Goal: Task Accomplishment & Management: Manage account settings

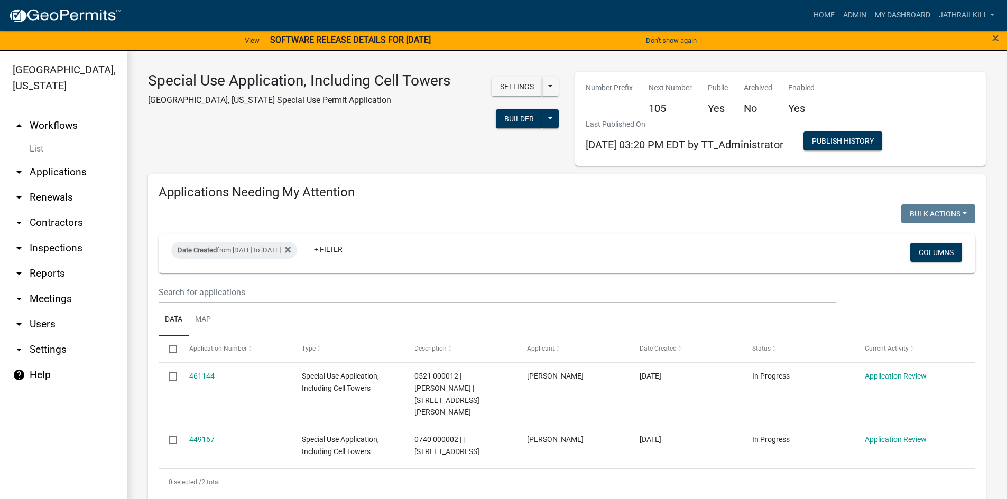
click at [84, 121] on link "arrow_drop_up Workflows" at bounding box center [63, 125] width 127 height 25
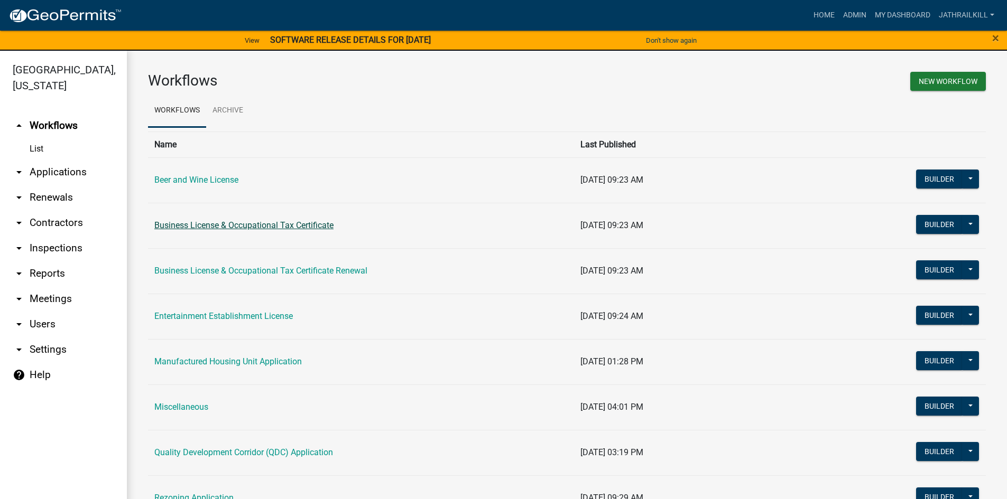
click at [207, 228] on link "Business License & Occupational Tax Certificate" at bounding box center [243, 225] width 179 height 10
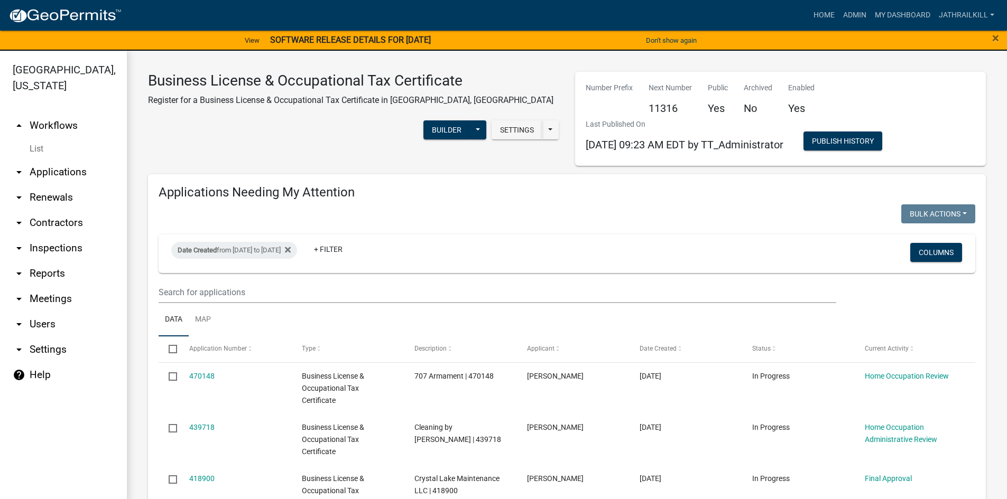
click at [52, 80] on link "[GEOGRAPHIC_DATA], [US_STATE]" at bounding box center [59, 77] width 118 height 37
click at [58, 117] on link "arrow_drop_up Workflows" at bounding box center [63, 125] width 127 height 25
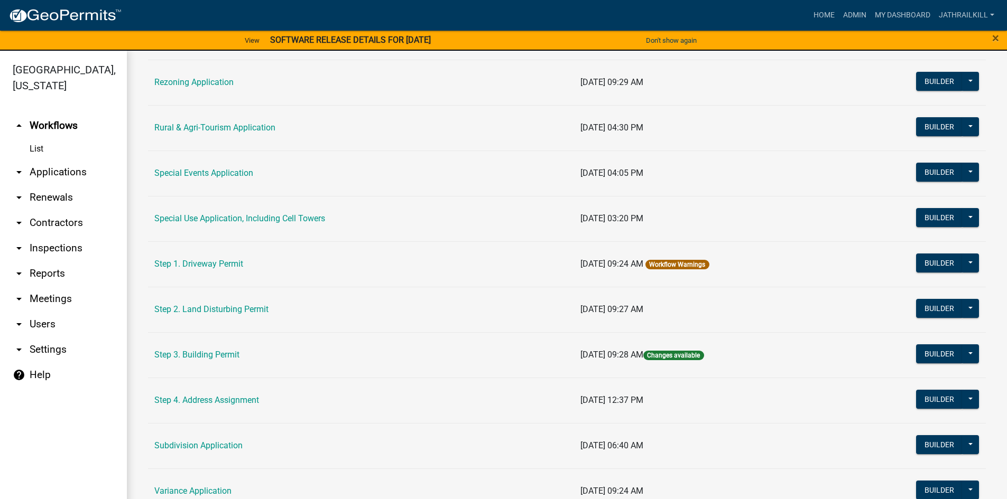
scroll to position [493, 0]
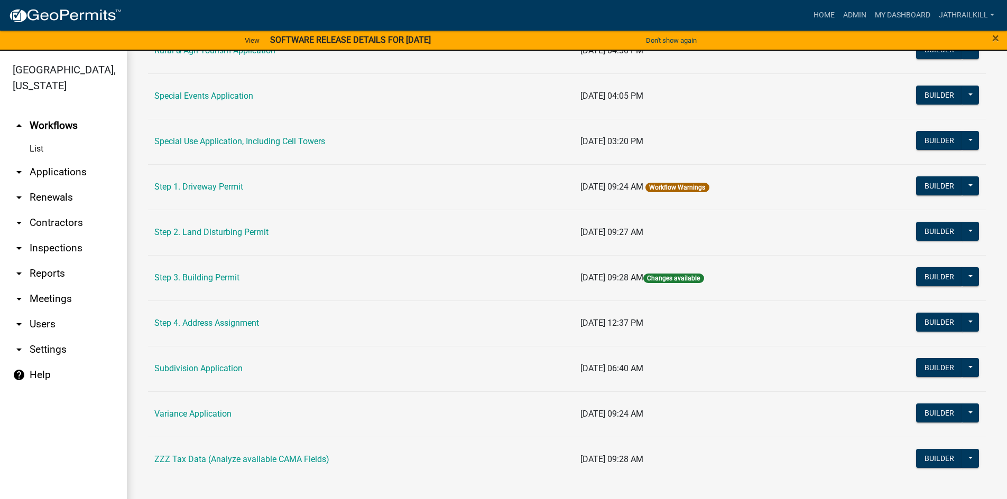
click at [210, 282] on link "Step 3. Building Permit" at bounding box center [196, 278] width 85 height 10
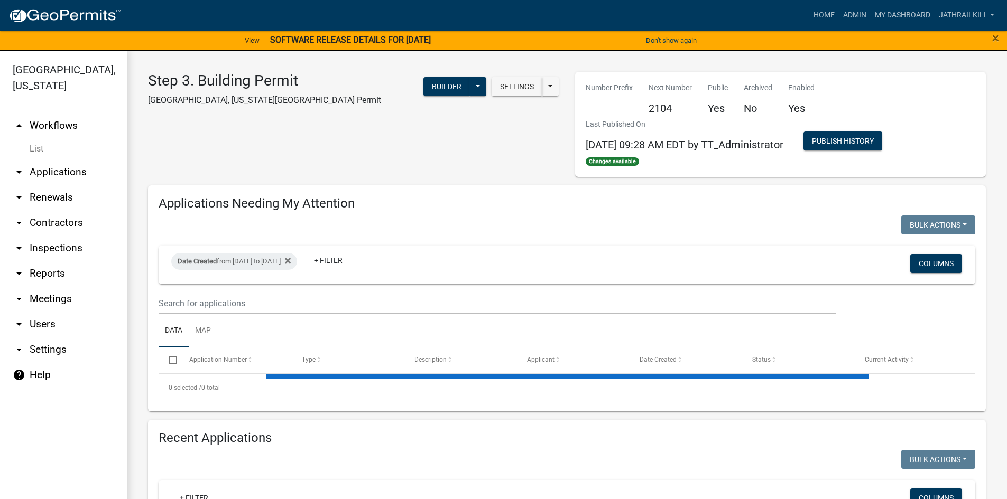
select select "2: 50"
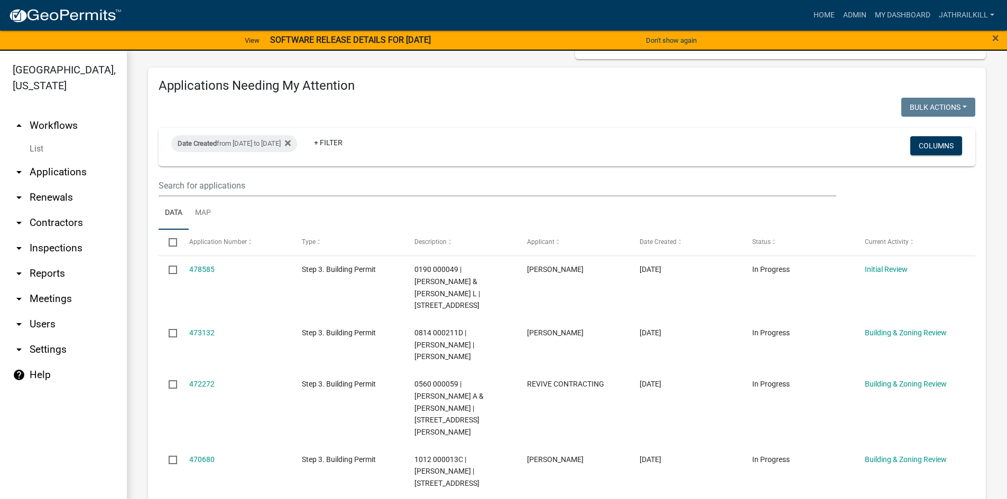
scroll to position [159, 0]
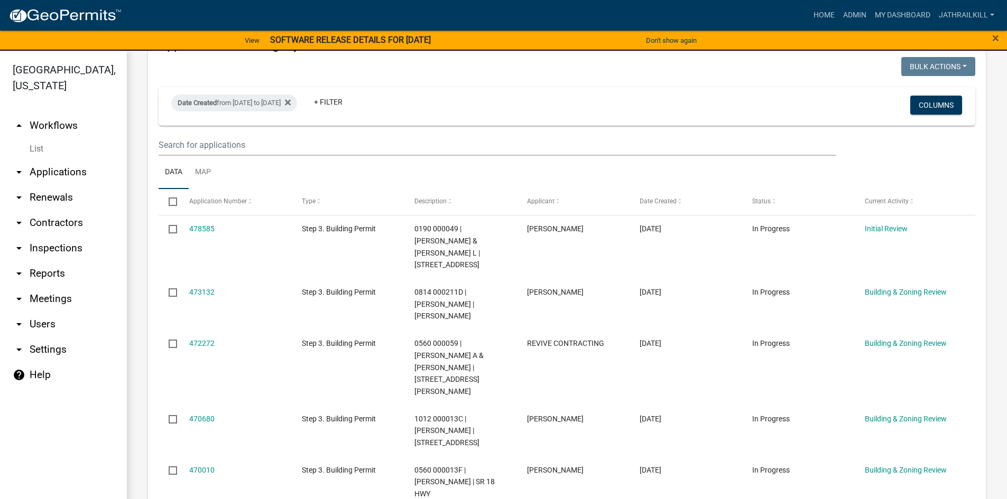
click at [49, 160] on link "arrow_drop_down Applications" at bounding box center [63, 172] width 127 height 25
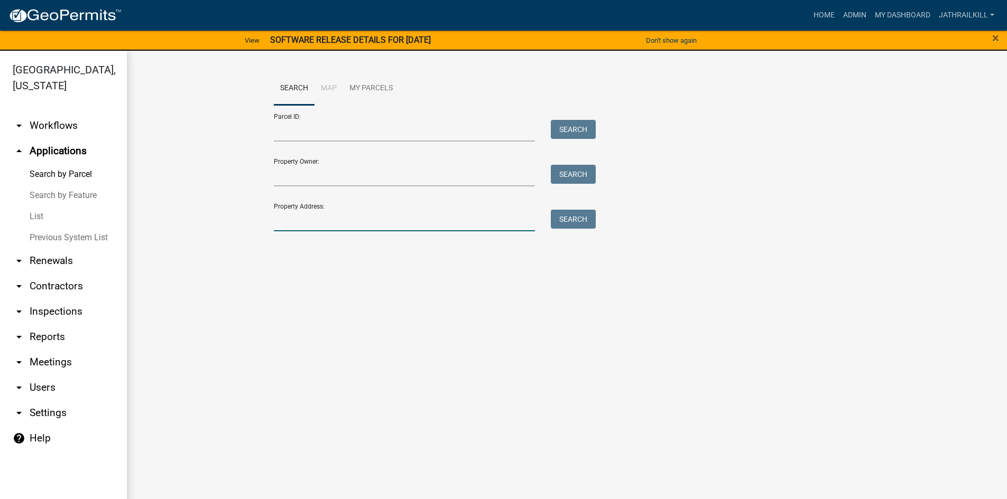
drag, startPoint x: 341, startPoint y: 219, endPoint x: 349, endPoint y: 224, distance: 8.8
click at [349, 224] on input "Property Address:" at bounding box center [405, 221] width 262 height 22
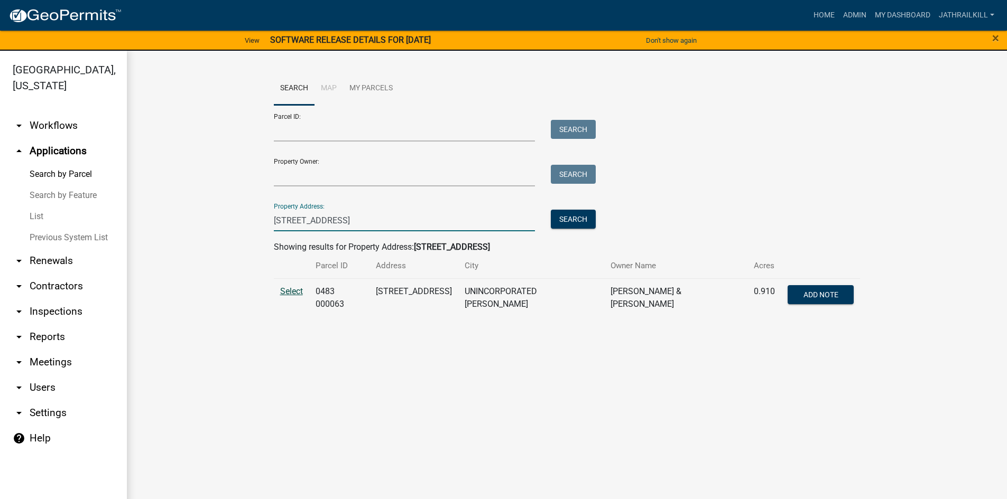
type input "100 cloister dr"
click at [292, 288] on span "Select" at bounding box center [291, 291] width 23 height 10
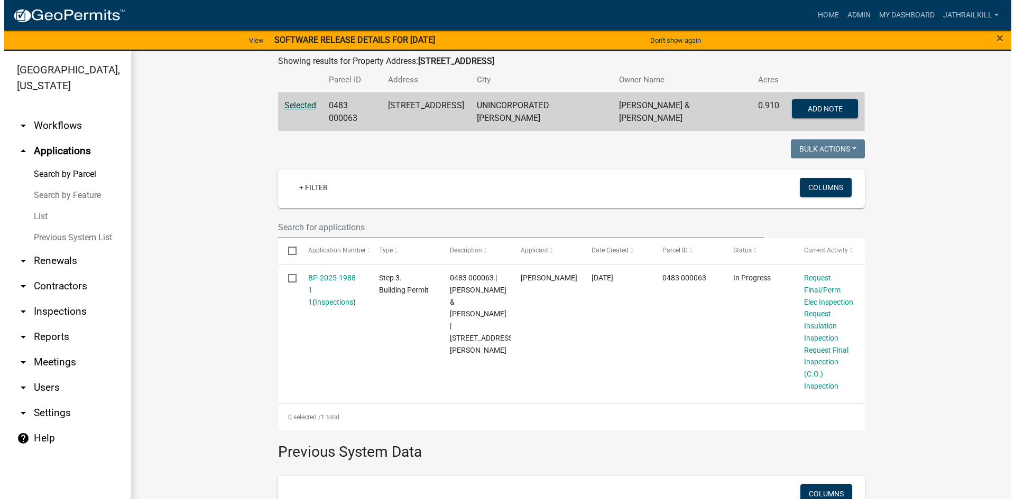
scroll to position [203, 0]
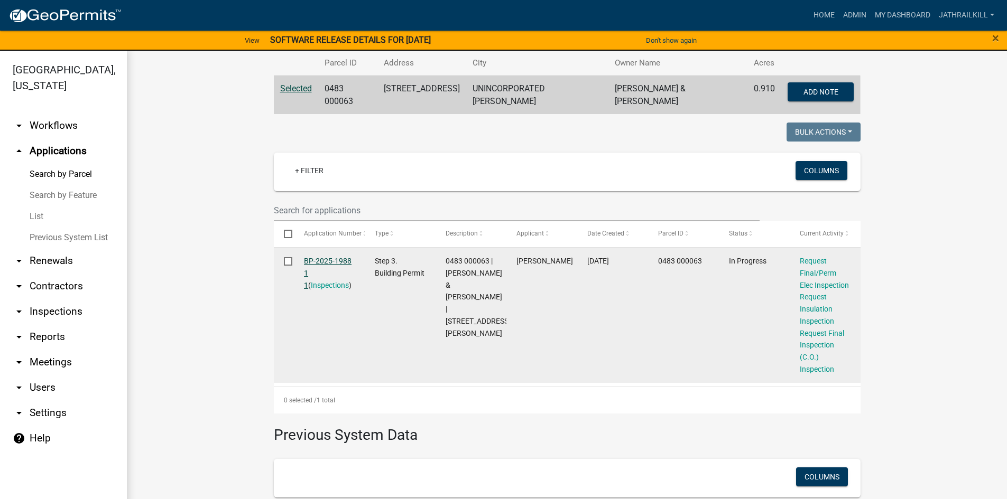
click at [313, 257] on link "BP-2025-1988 1 1" at bounding box center [328, 273] width 48 height 33
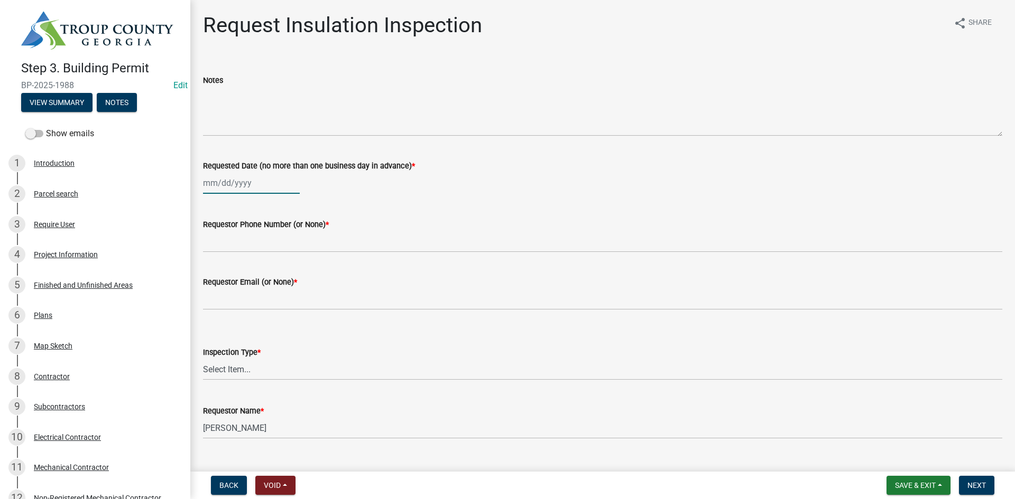
click at [228, 177] on div at bounding box center [251, 183] width 97 height 22
select select "9"
select select "2025"
click at [229, 270] on div "16" at bounding box center [230, 273] width 17 height 17
type input "[DATE]"
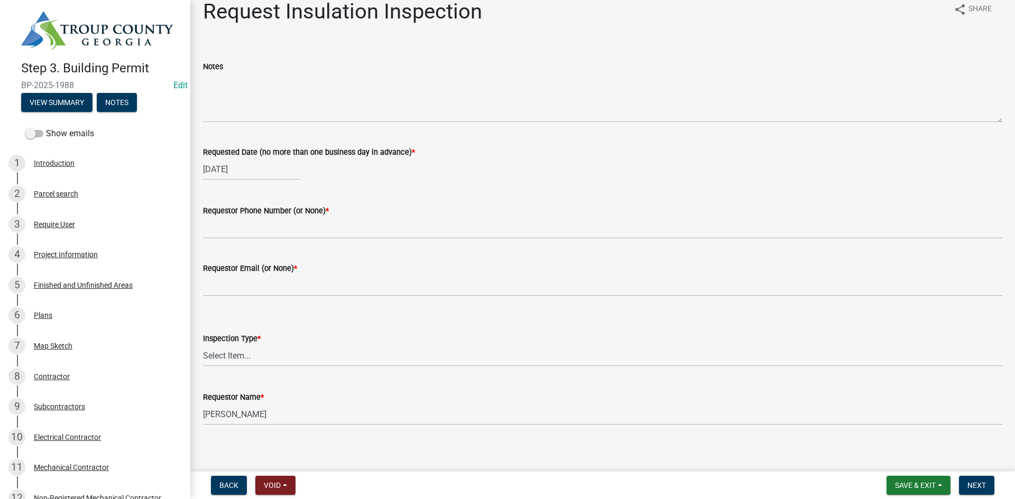
scroll to position [21, 0]
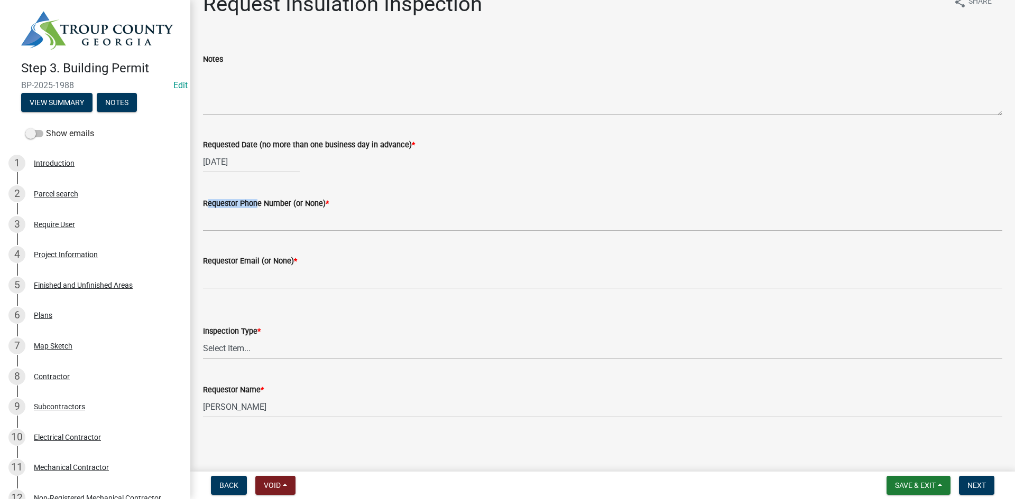
drag, startPoint x: 251, startPoint y: 199, endPoint x: 251, endPoint y: 206, distance: 7.4
click at [251, 200] on label "Requestor Phone Number (or None) *" at bounding box center [266, 203] width 126 height 7
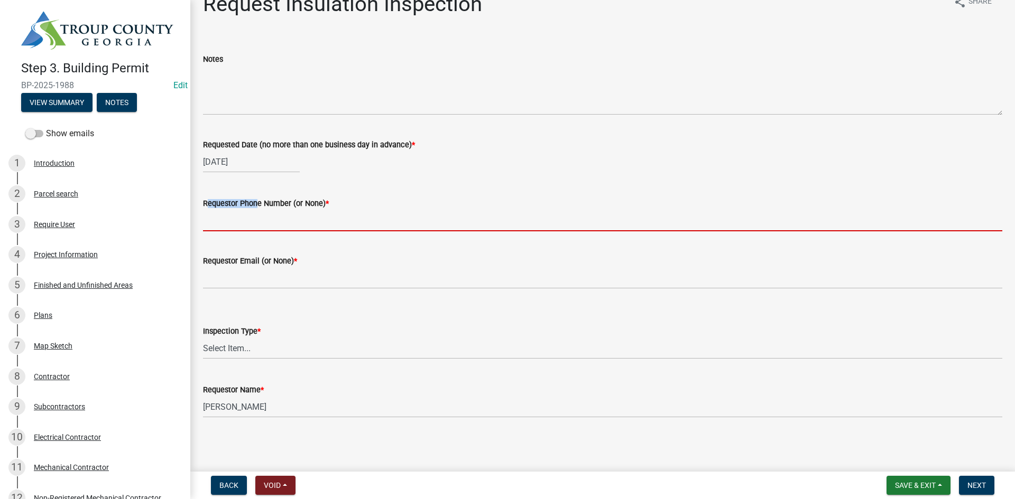
click at [251, 210] on input "Requestor Phone Number (or None) *" at bounding box center [602, 221] width 799 height 22
click at [251, 216] on input "Requestor Phone Number (or None) *" at bounding box center [602, 221] width 799 height 22
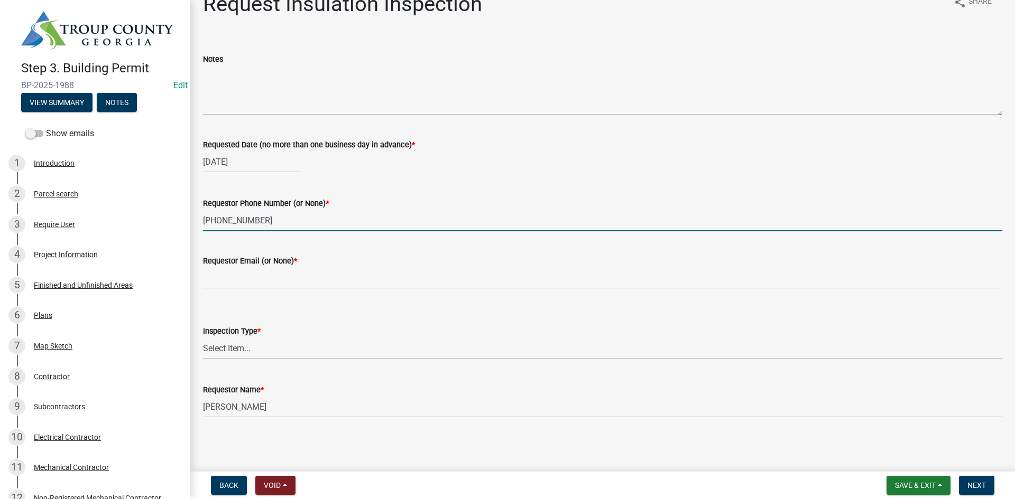
type input "706-594-9002"
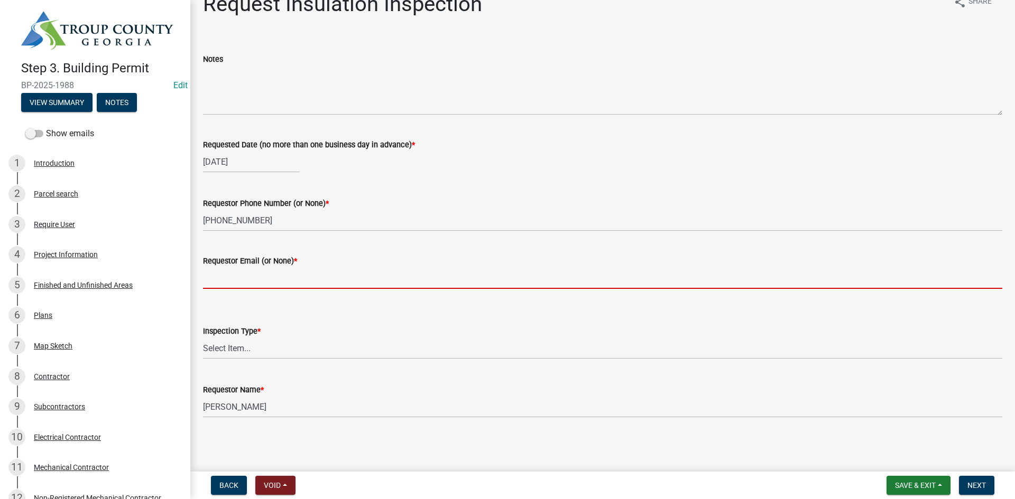
drag, startPoint x: 273, startPoint y: 277, endPoint x: 273, endPoint y: 288, distance: 11.1
click at [272, 277] on input "Requestor Email (or None) *" at bounding box center [602, 278] width 799 height 22
type input "None"
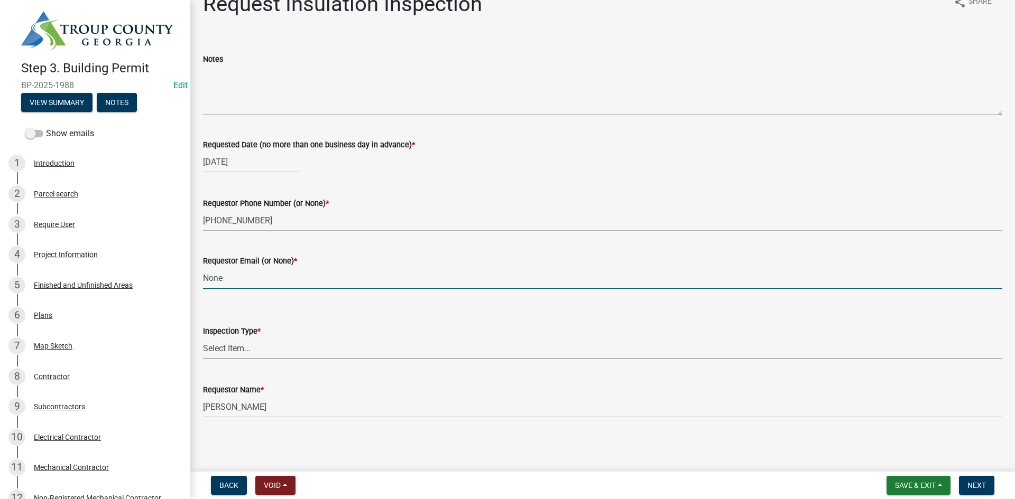
click at [262, 351] on select "Select Item... Insulation" at bounding box center [602, 349] width 799 height 22
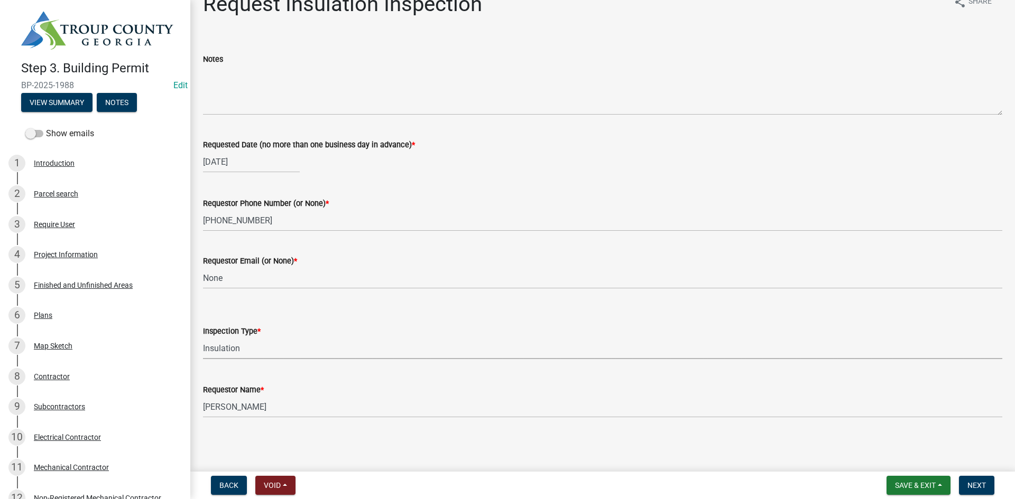
click at [203, 338] on select "Select Item... Insulation" at bounding box center [602, 349] width 799 height 22
select select "2e5302d4-b34e-405d-80e1-2f893e7792f7"
drag, startPoint x: 266, startPoint y: 374, endPoint x: 268, endPoint y: 381, distance: 6.9
click at [266, 375] on div "Requestor Name * James Lorimer Thrailkill Jr" at bounding box center [602, 393] width 799 height 49
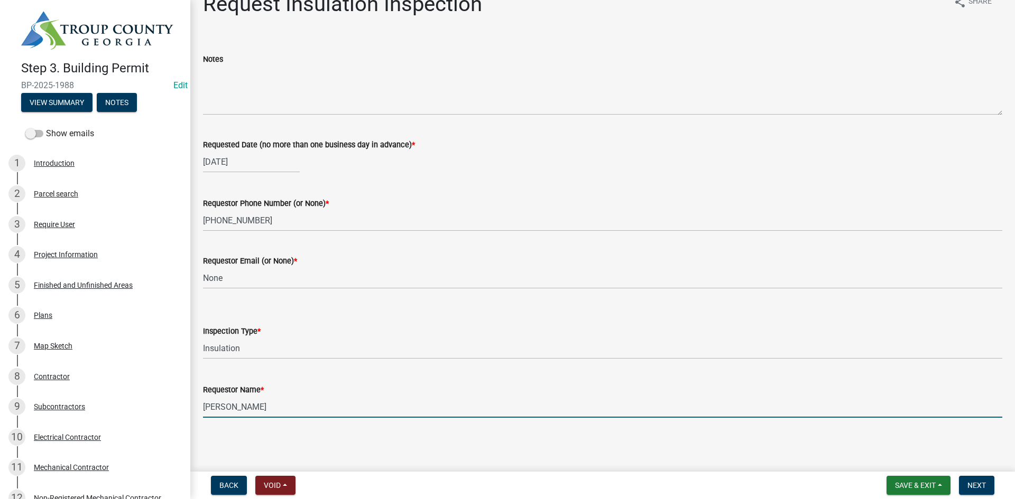
click at [338, 410] on input "[PERSON_NAME]" at bounding box center [602, 407] width 799 height 22
type input "Steven Boggus"
click at [981, 483] on span "Next" at bounding box center [976, 485] width 18 height 8
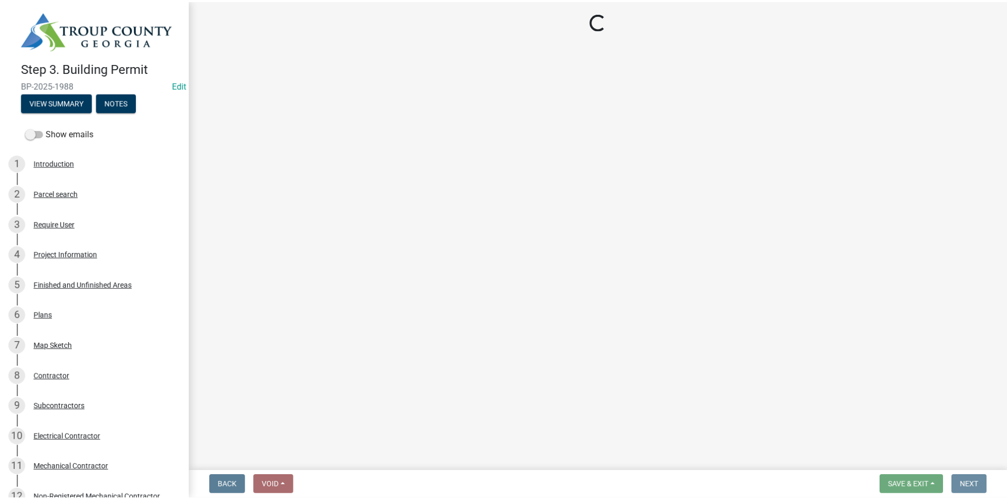
scroll to position [0, 0]
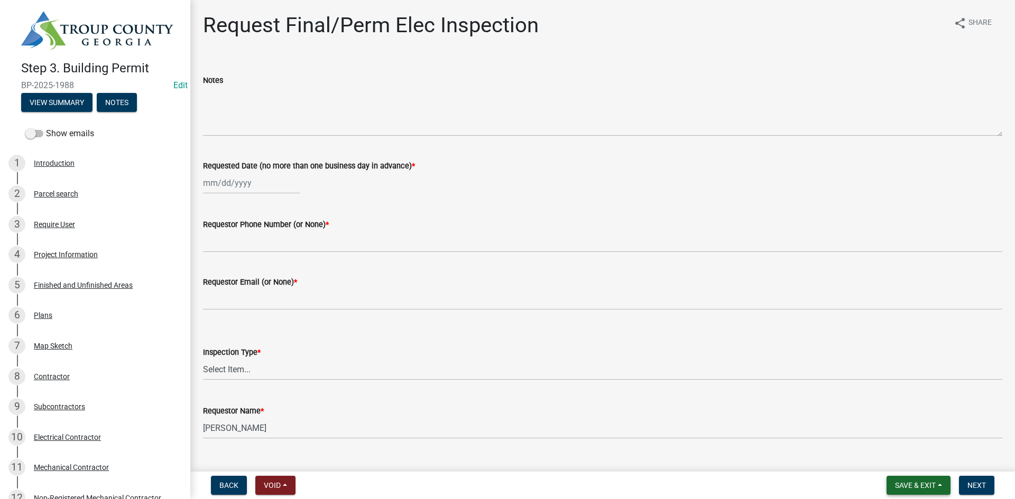
drag, startPoint x: 903, startPoint y: 491, endPoint x: 896, endPoint y: 489, distance: 7.2
click at [901, 489] on button "Save & Exit" at bounding box center [918, 485] width 64 height 19
drag, startPoint x: 889, startPoint y: 471, endPoint x: 864, endPoint y: 423, distance: 54.8
click at [886, 461] on div "Save Save & Exit" at bounding box center [908, 445] width 85 height 59
click at [885, 456] on button "Save & Exit" at bounding box center [908, 458] width 85 height 25
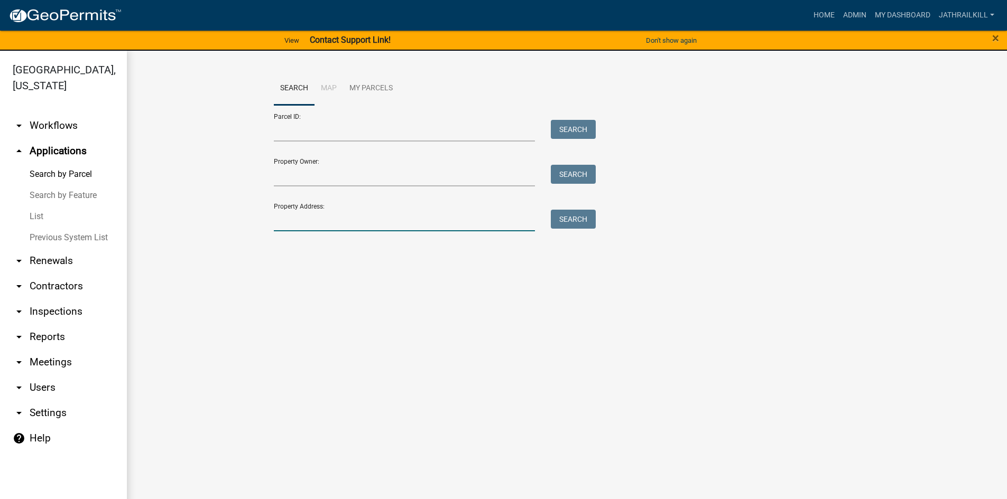
click at [337, 233] on div "Search Map My Parcels Parcel ID: Search Property Owner: Search Property Address…" at bounding box center [567, 156] width 603 height 169
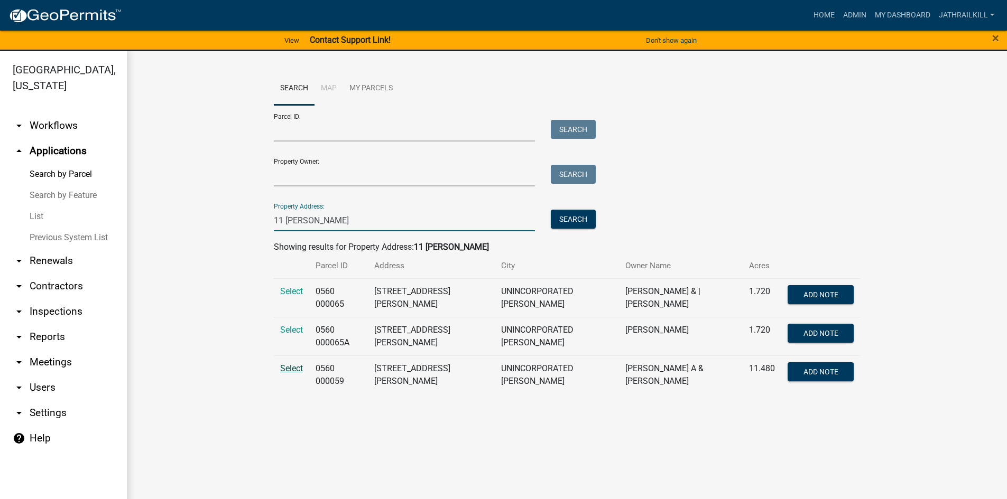
type input "11 [PERSON_NAME]"
click at [301, 369] on span "Select" at bounding box center [291, 369] width 23 height 10
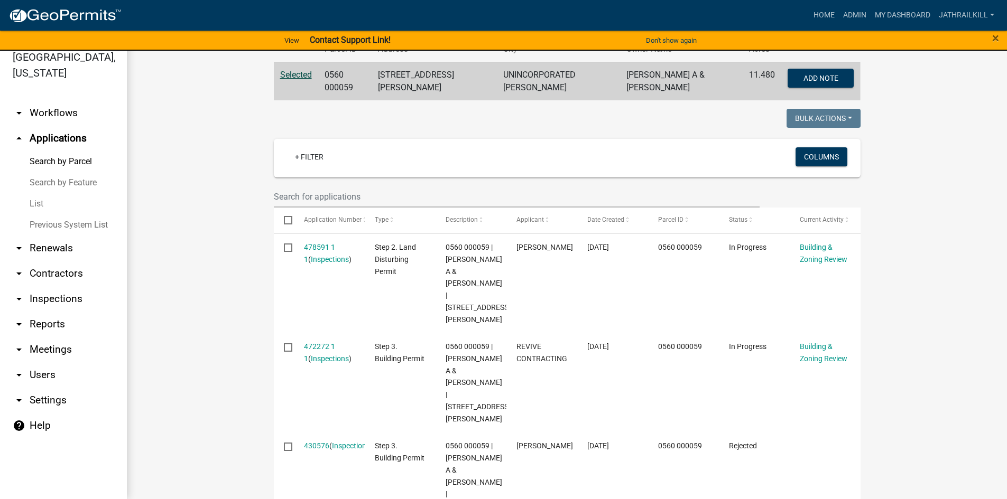
scroll to position [256, 0]
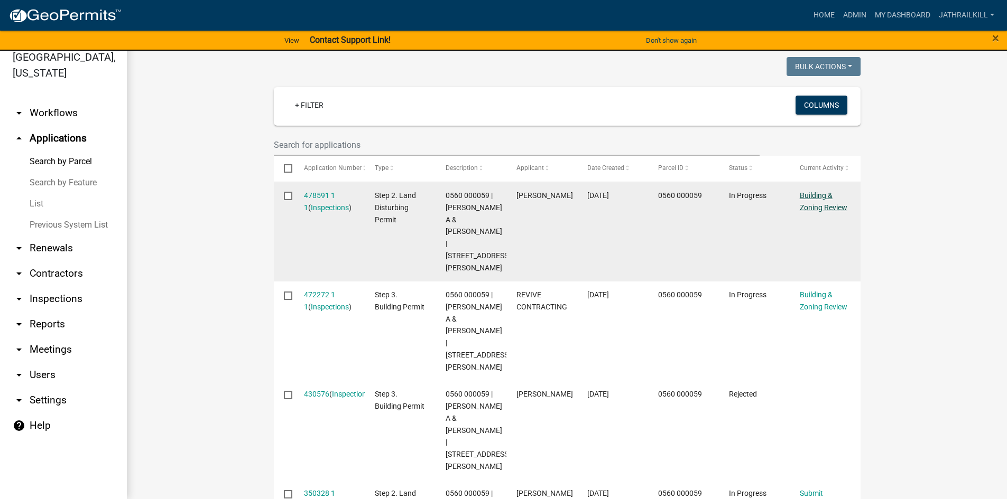
click at [826, 196] on link "Building & Zoning Review" at bounding box center [824, 201] width 48 height 21
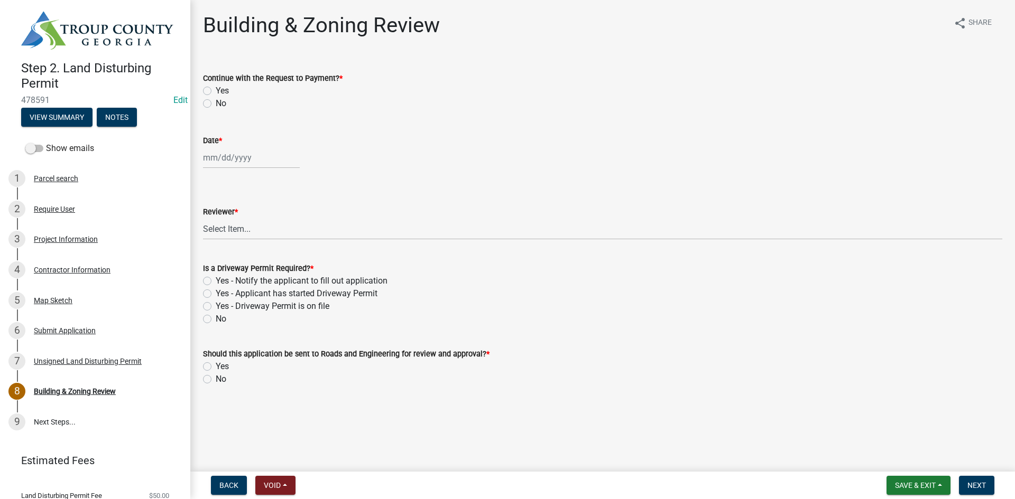
click at [216, 94] on label "Yes" at bounding box center [222, 91] width 13 height 13
click at [216, 91] on input "Yes" at bounding box center [219, 88] width 7 height 7
radio input "true"
click at [230, 142] on div "Date *" at bounding box center [602, 140] width 799 height 13
click at [233, 157] on div at bounding box center [251, 158] width 97 height 22
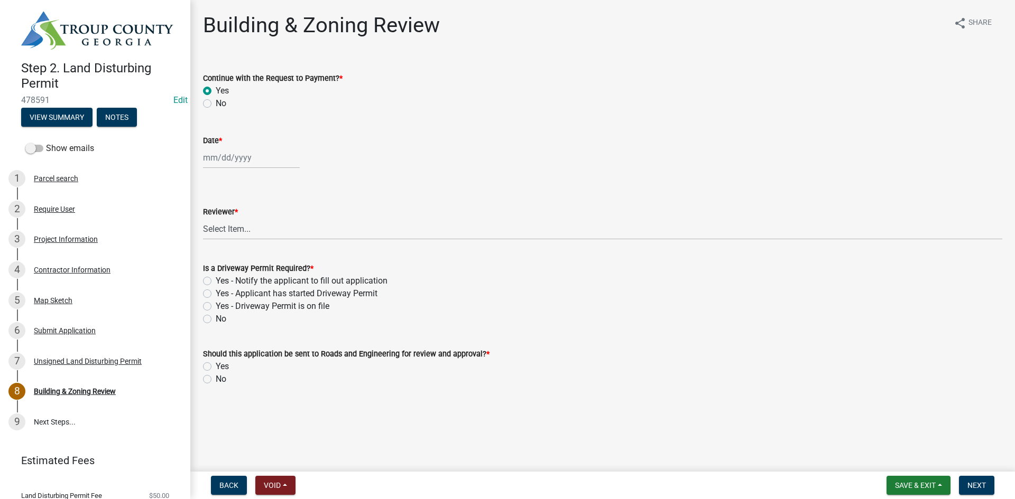
select select "9"
select select "2025"
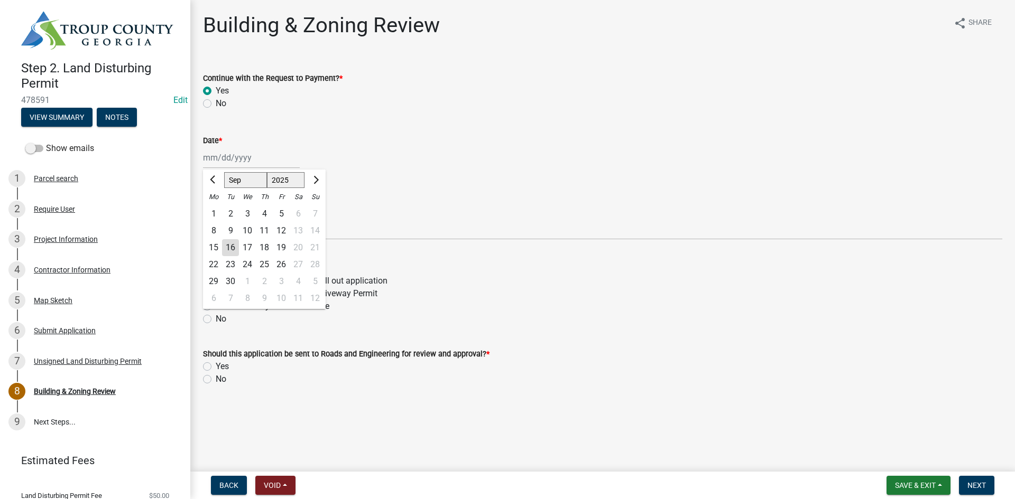
click at [234, 245] on div "16" at bounding box center [230, 247] width 17 height 17
type input "[DATE]"
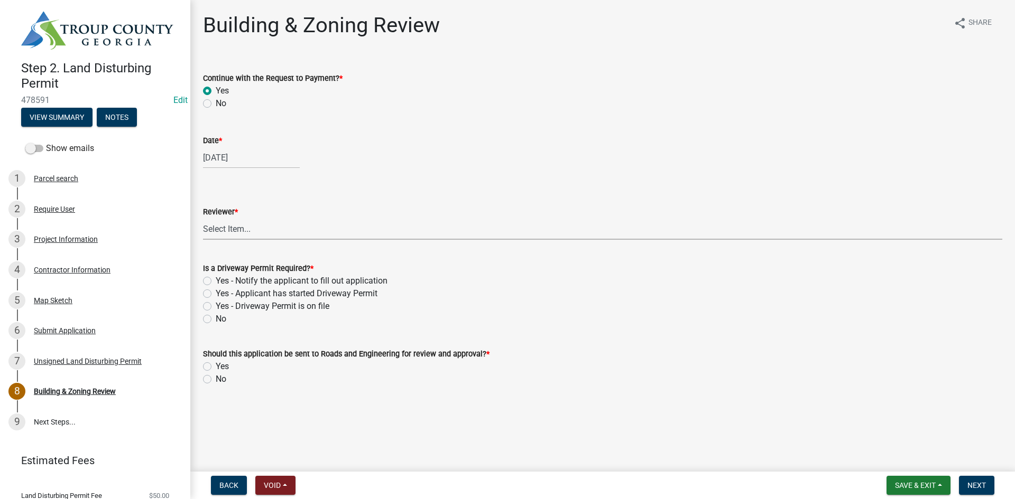
click at [236, 233] on select "Select Item... Douglas Richardson James Lorimer Thrailkill Jr Keanua Patterson …" at bounding box center [602, 229] width 799 height 22
click at [203, 218] on select "Select Item... Douglas Richardson James Lorimer Thrailkill Jr Keanua Patterson …" at bounding box center [602, 229] width 799 height 22
select select "0b76bba7-3d57-465a-8fd8-bdc110be1b33"
click at [216, 321] on label "No" at bounding box center [221, 319] width 11 height 13
click at [216, 320] on input "No" at bounding box center [219, 316] width 7 height 7
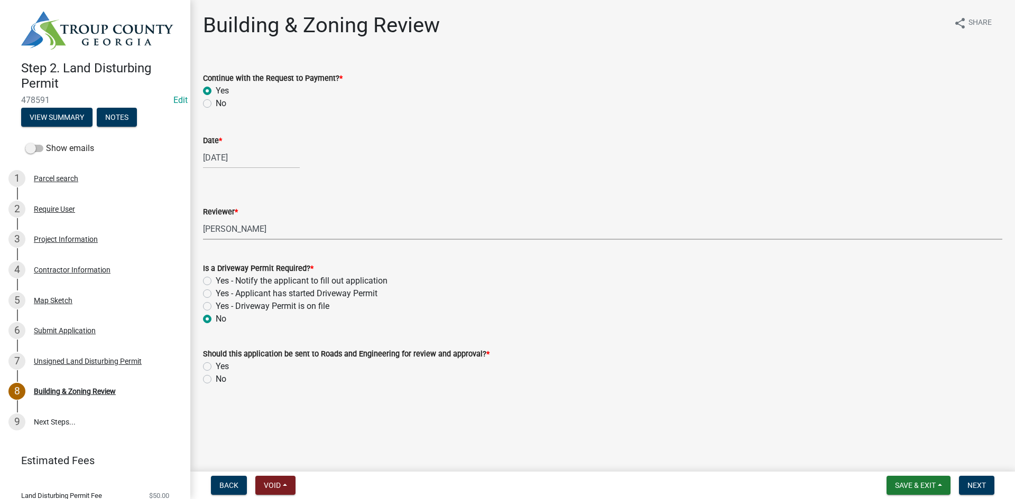
radio input "true"
drag, startPoint x: 209, startPoint y: 365, endPoint x: 264, endPoint y: 367, distance: 54.5
click at [216, 366] on label "Yes" at bounding box center [222, 366] width 13 height 13
click at [216, 366] on input "Yes" at bounding box center [219, 363] width 7 height 7
radio input "true"
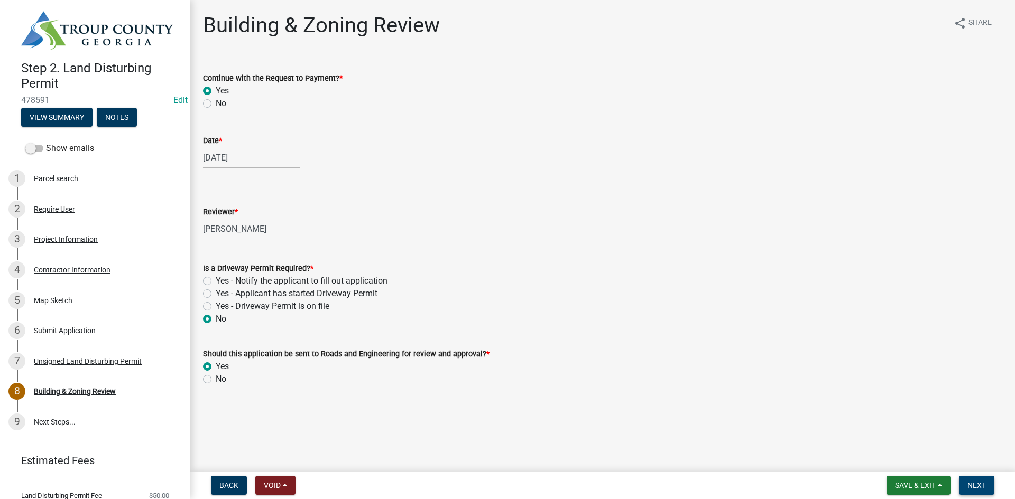
click at [978, 490] on span "Next" at bounding box center [976, 485] width 18 height 8
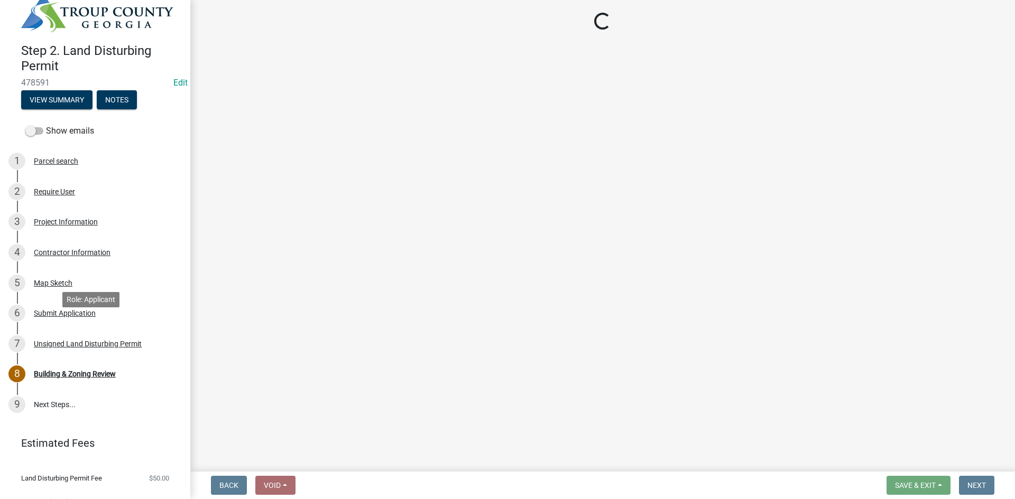
scroll to position [34, 0]
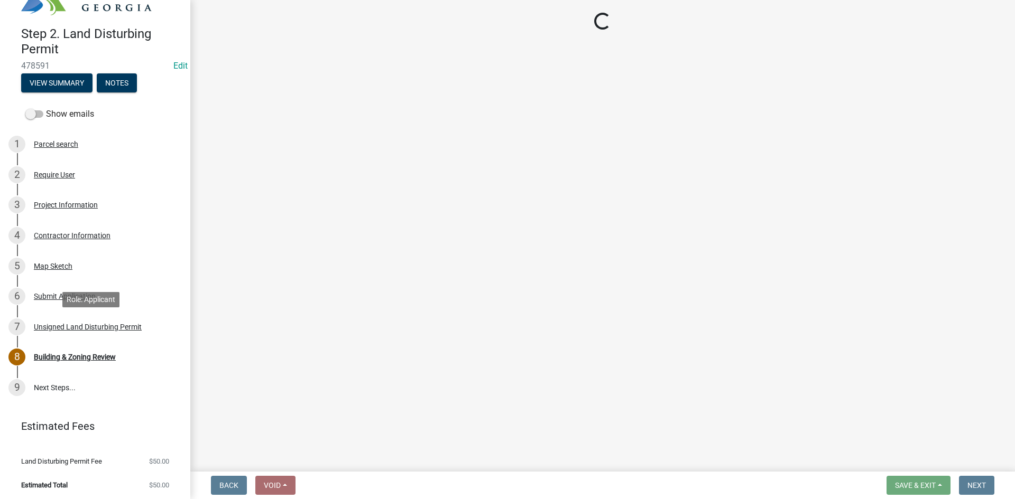
select select "3: 3"
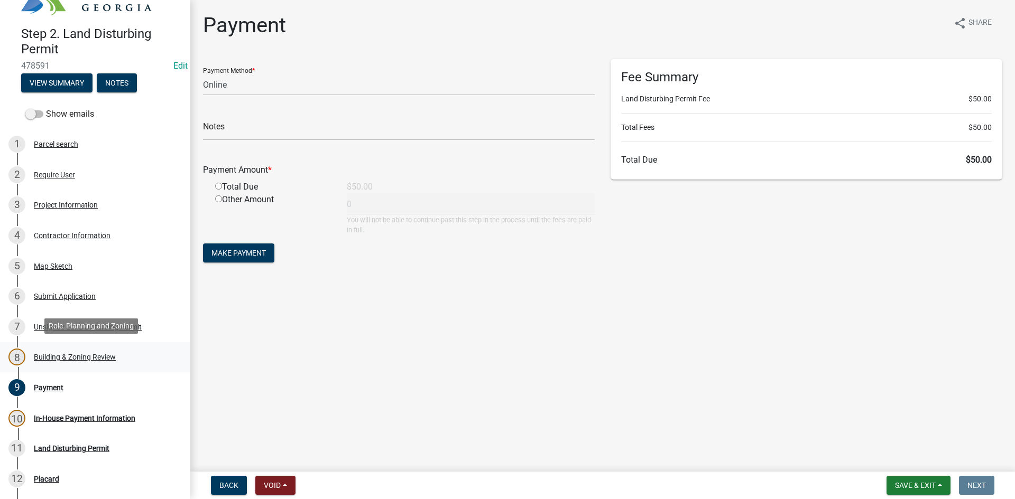
click at [95, 366] on link "8 Building & Zoning Review" at bounding box center [95, 357] width 190 height 31
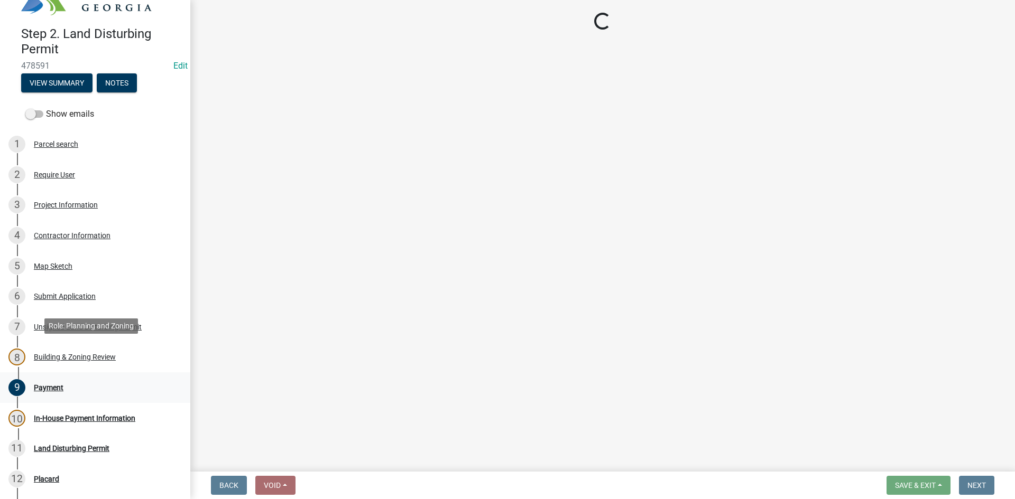
select select "0b76bba7-3d57-465a-8fd8-bdc110be1b33"
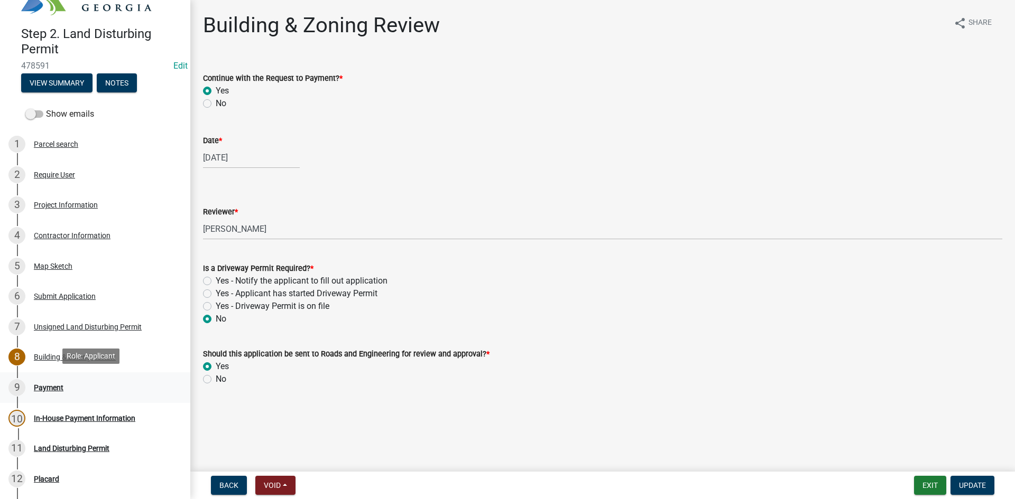
click at [85, 390] on div "9 Payment" at bounding box center [90, 387] width 165 height 17
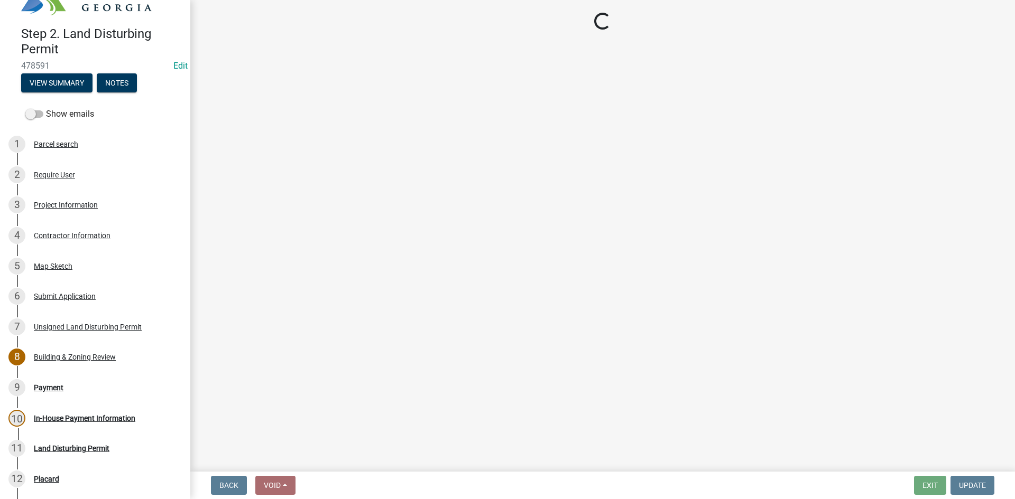
select select "3: 3"
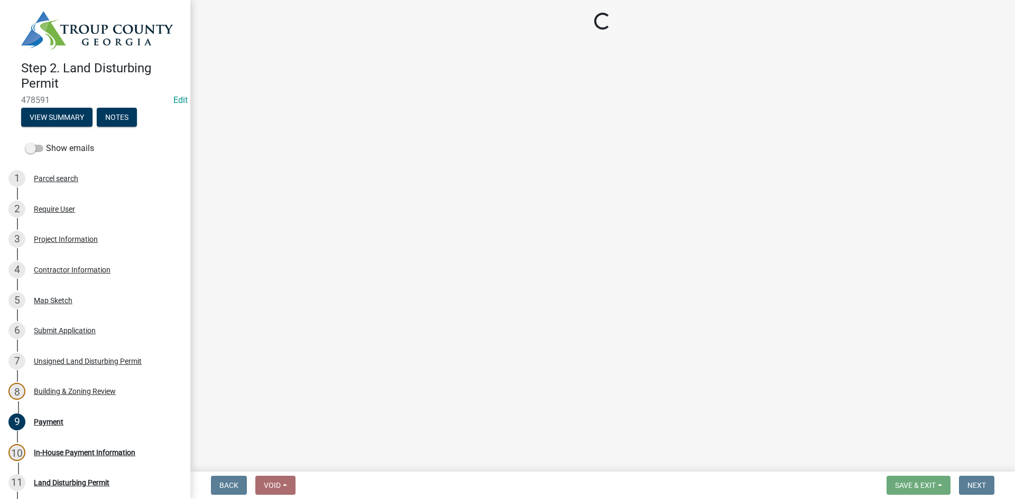
select select "0b76bba7-3d57-465a-8fd8-bdc110be1b33"
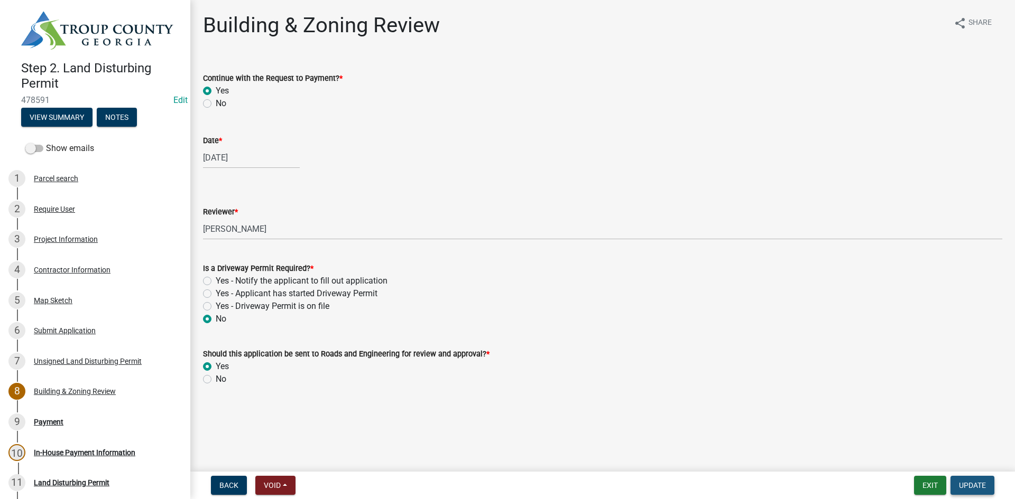
click at [988, 490] on button "Update" at bounding box center [972, 485] width 44 height 19
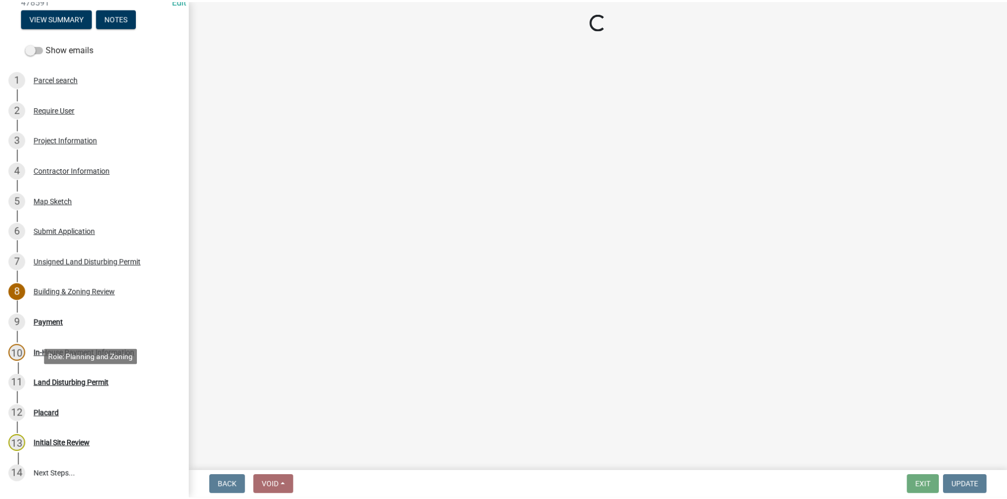
scroll to position [187, 0]
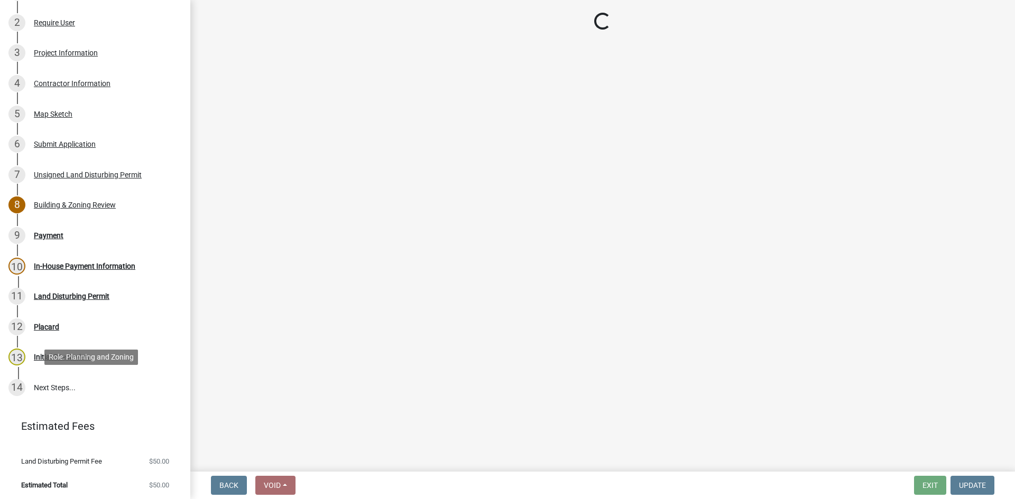
select select "3: 3"
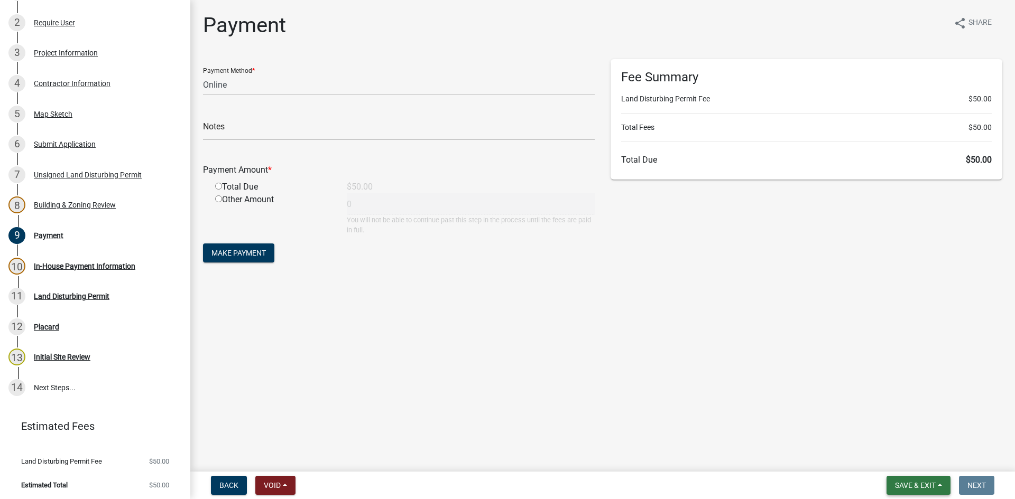
click at [889, 481] on button "Save & Exit" at bounding box center [918, 485] width 64 height 19
click at [900, 460] on button "Save & Exit" at bounding box center [908, 458] width 85 height 25
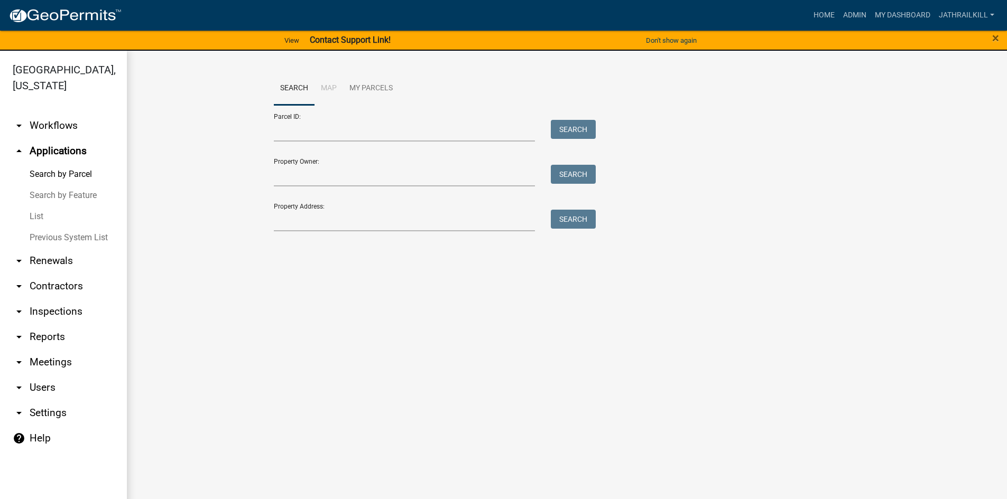
drag, startPoint x: 414, startPoint y: 237, endPoint x: 424, endPoint y: 227, distance: 13.8
click at [418, 234] on div "Search Map My Parcels Parcel ID: Search Property Owner: Search Property Address…" at bounding box center [567, 156] width 603 height 169
click at [424, 227] on input "Property Address:" at bounding box center [405, 221] width 262 height 22
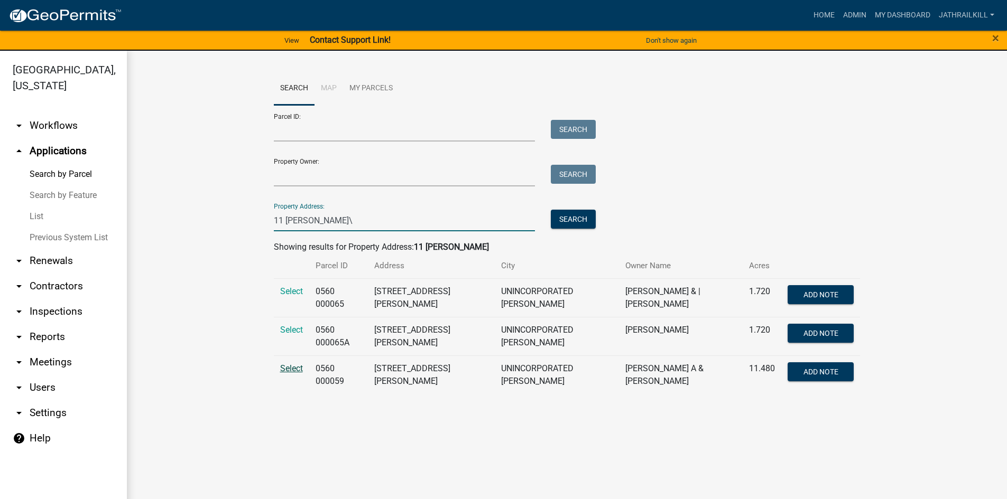
type input "11 [PERSON_NAME]\"
click at [284, 370] on span "Select" at bounding box center [291, 369] width 23 height 10
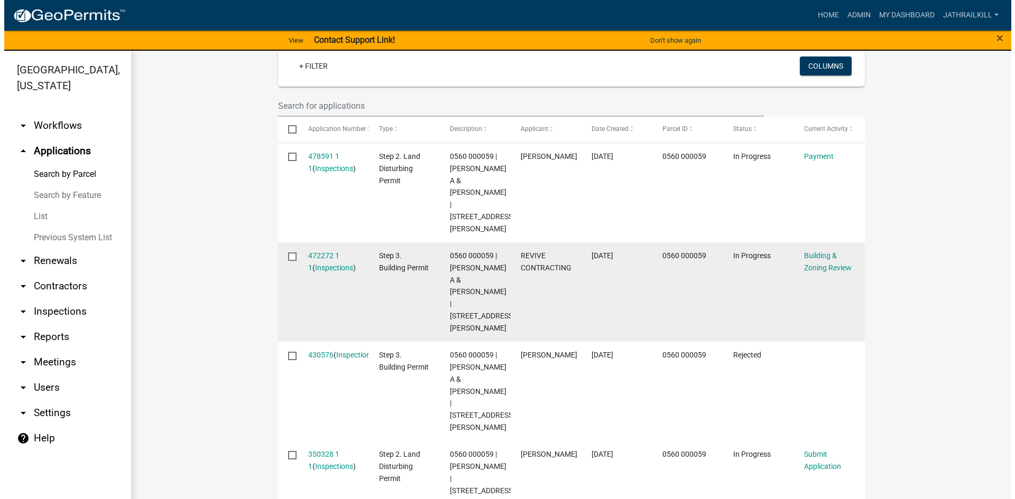
scroll to position [309, 0]
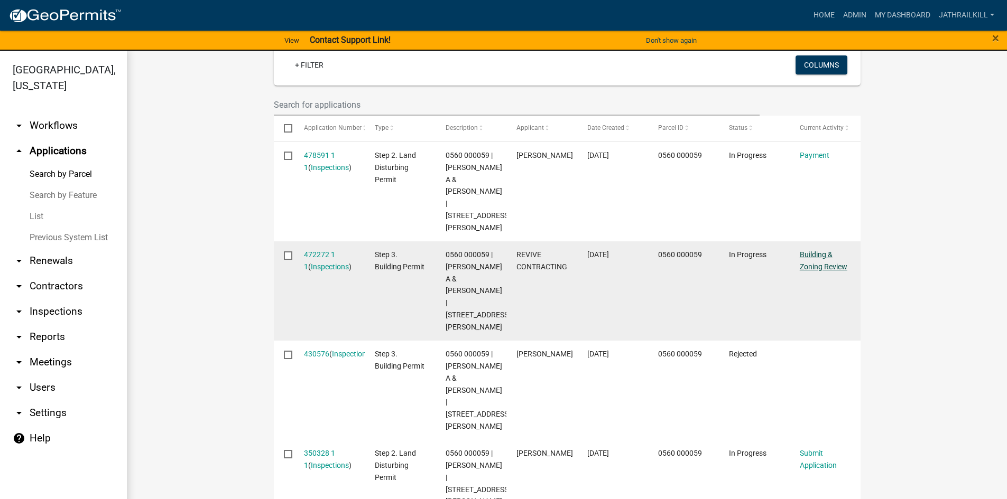
click at [802, 251] on link "Building & Zoning Review" at bounding box center [824, 261] width 48 height 21
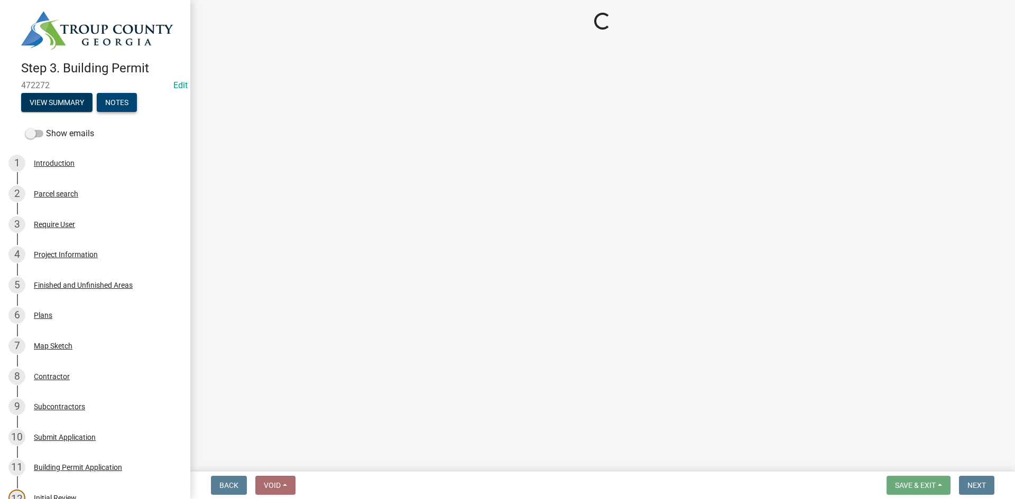
click at [124, 95] on button "Notes" at bounding box center [117, 102] width 40 height 19
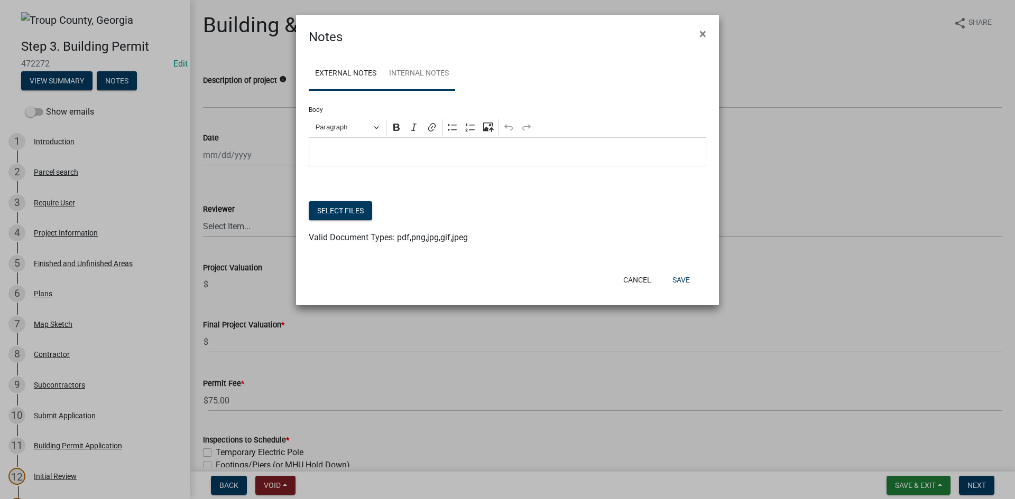
click at [407, 81] on link "Internal Notes" at bounding box center [419, 74] width 72 height 34
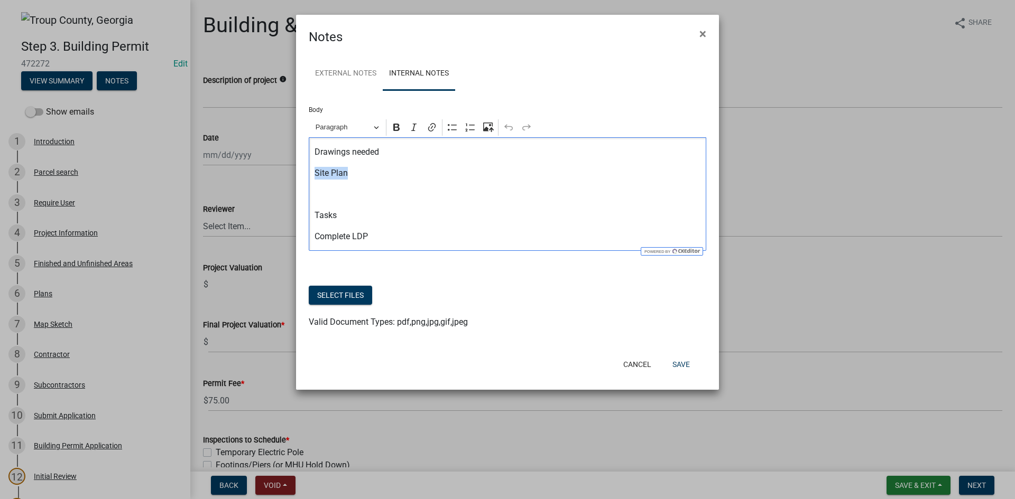
drag, startPoint x: 372, startPoint y: 170, endPoint x: 309, endPoint y: 175, distance: 63.1
click at [309, 175] on div "Drawings needed Site Plan Tasks Complete LDP" at bounding box center [507, 194] width 397 height 114
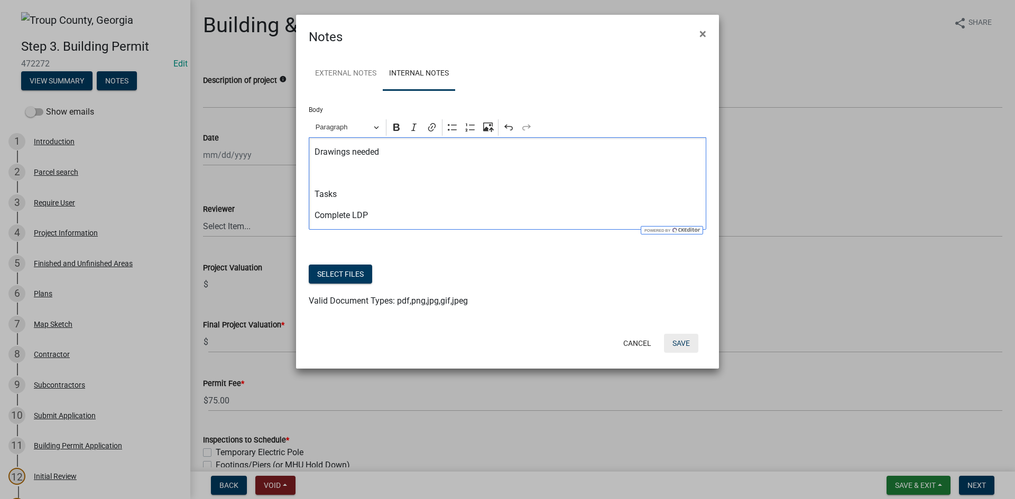
click at [678, 345] on button "Save" at bounding box center [681, 343] width 34 height 19
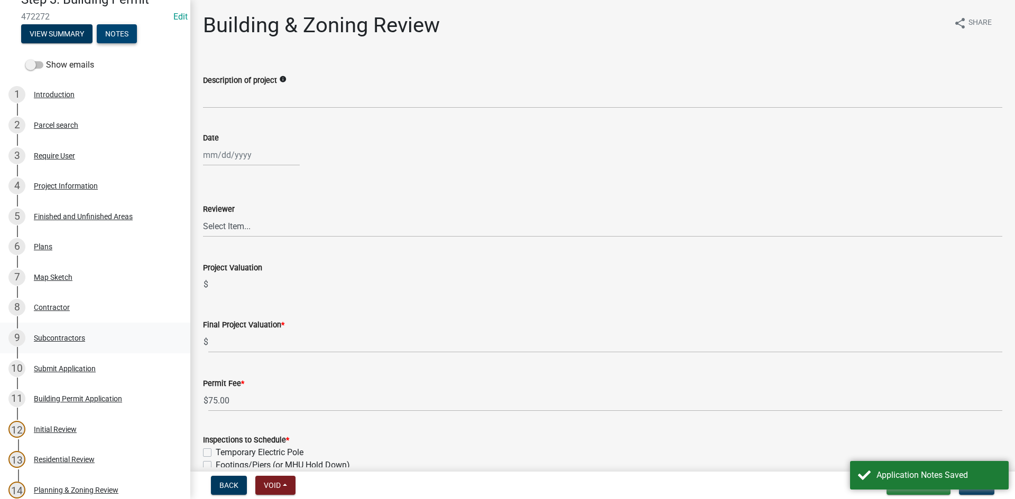
scroll to position [106, 0]
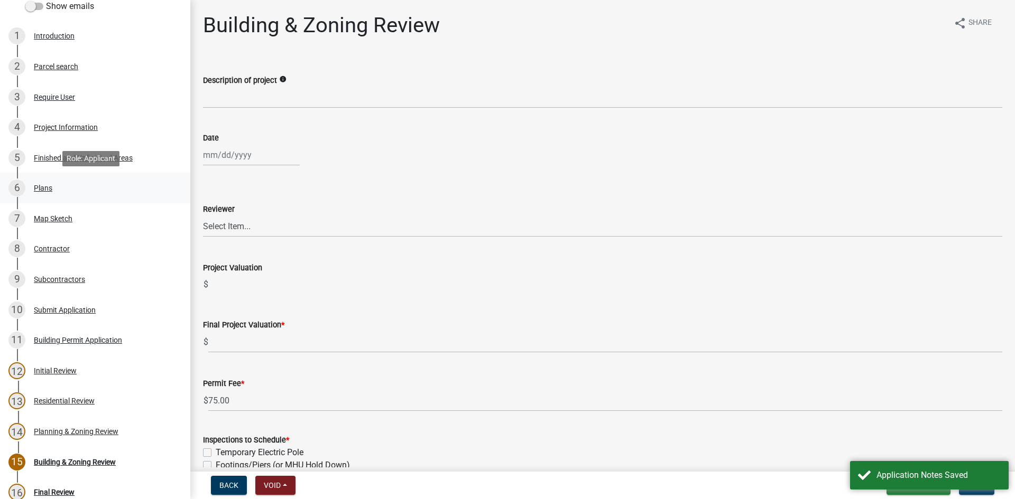
click at [79, 197] on link "6 Plans" at bounding box center [95, 188] width 190 height 31
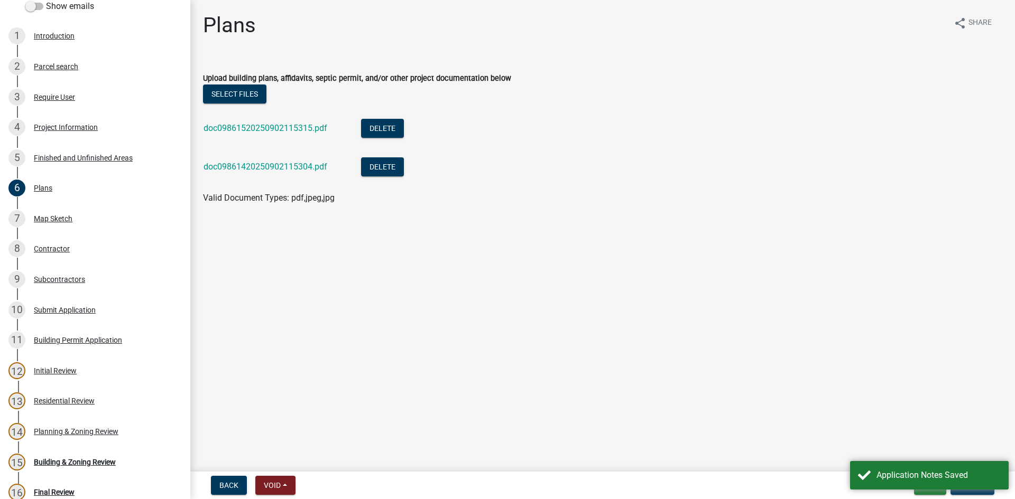
click at [251, 136] on div "doc09861520250902115315.pdf" at bounding box center [273, 130] width 141 height 22
click at [252, 133] on div "doc09861520250902115315.pdf" at bounding box center [273, 130] width 141 height 22
click at [245, 129] on link "doc09861520250902115315.pdf" at bounding box center [265, 128] width 124 height 10
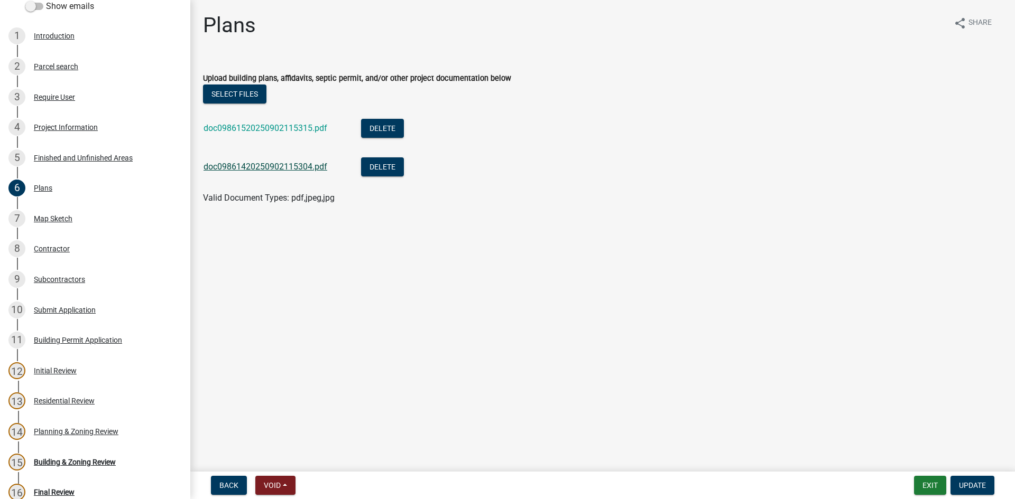
click at [312, 171] on link "doc09861420250902115304.pdf" at bounding box center [265, 167] width 124 height 10
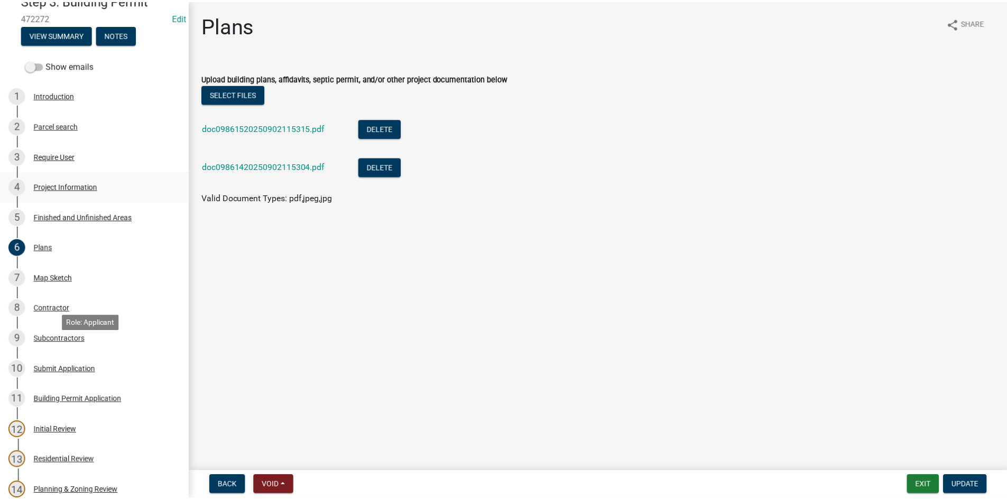
scroll to position [0, 0]
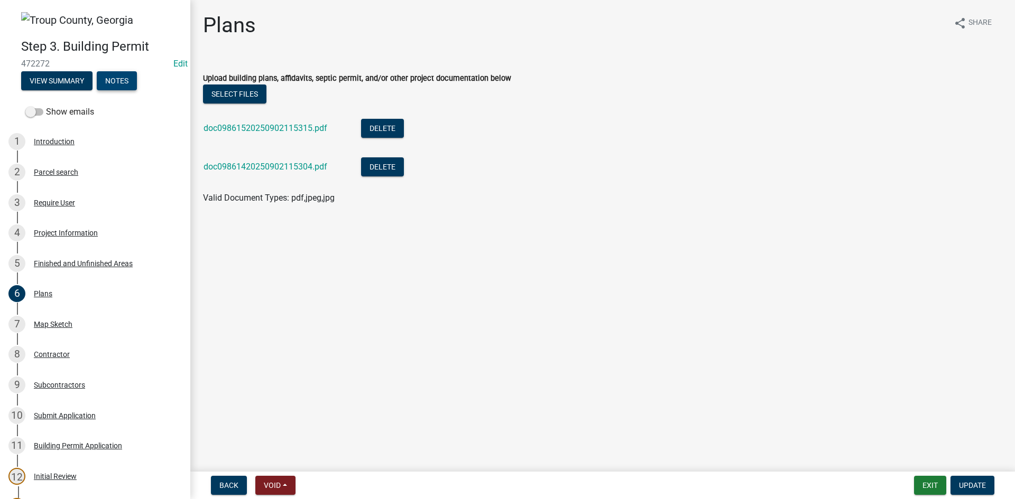
click at [122, 75] on button "Notes" at bounding box center [117, 80] width 40 height 19
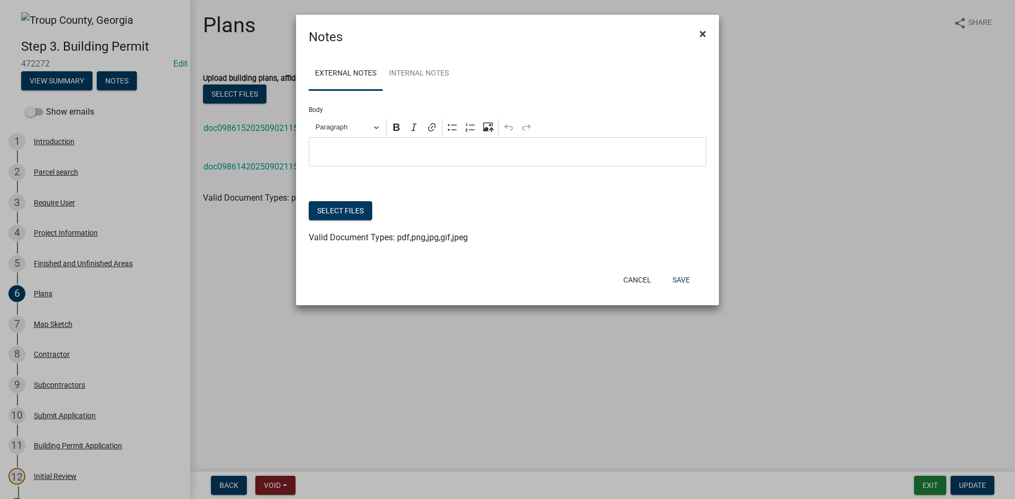
drag, startPoint x: 699, startPoint y: 32, endPoint x: 694, endPoint y: 47, distance: 15.5
click at [698, 32] on button "×" at bounding box center [703, 34] width 24 height 30
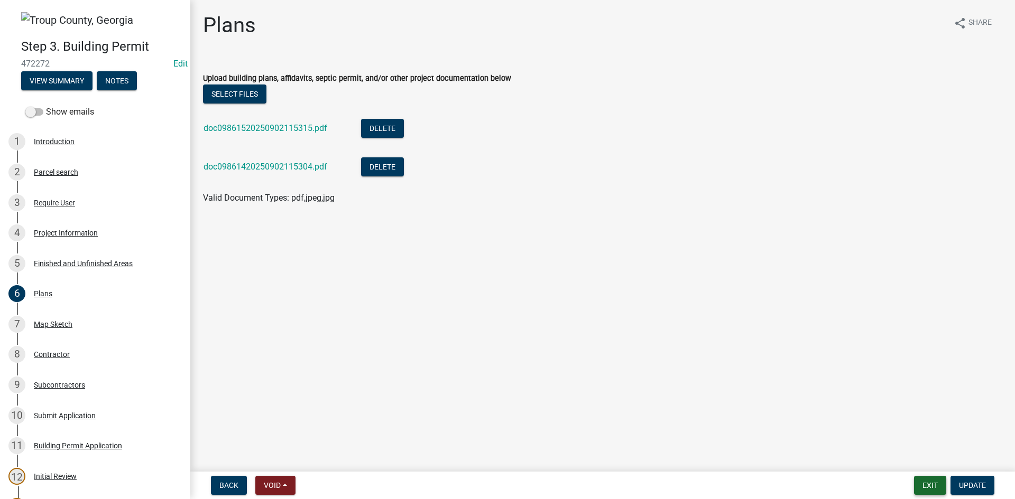
click at [920, 487] on button "Exit" at bounding box center [930, 485] width 32 height 19
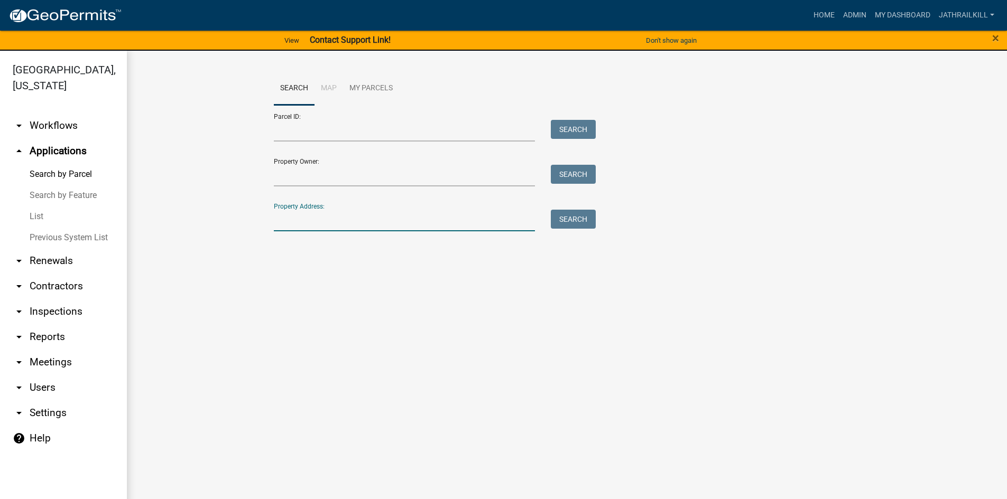
click at [385, 219] on input "Property Address:" at bounding box center [405, 221] width 262 height 22
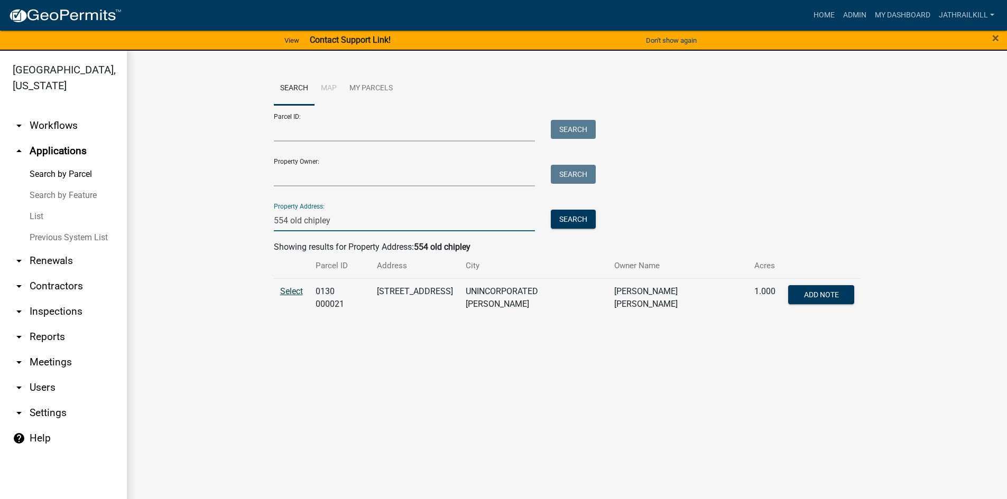
type input "554 old chipley"
click at [284, 288] on span "Select" at bounding box center [291, 291] width 23 height 10
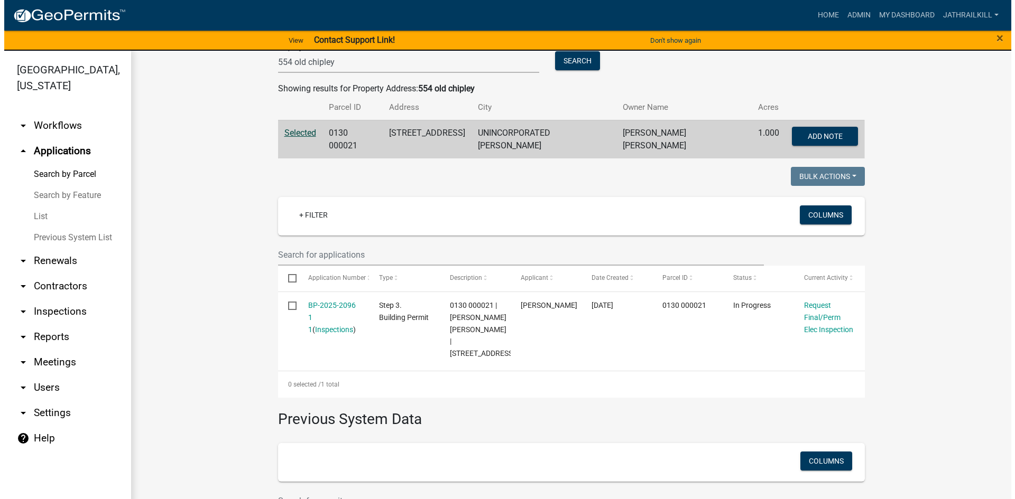
scroll to position [211, 0]
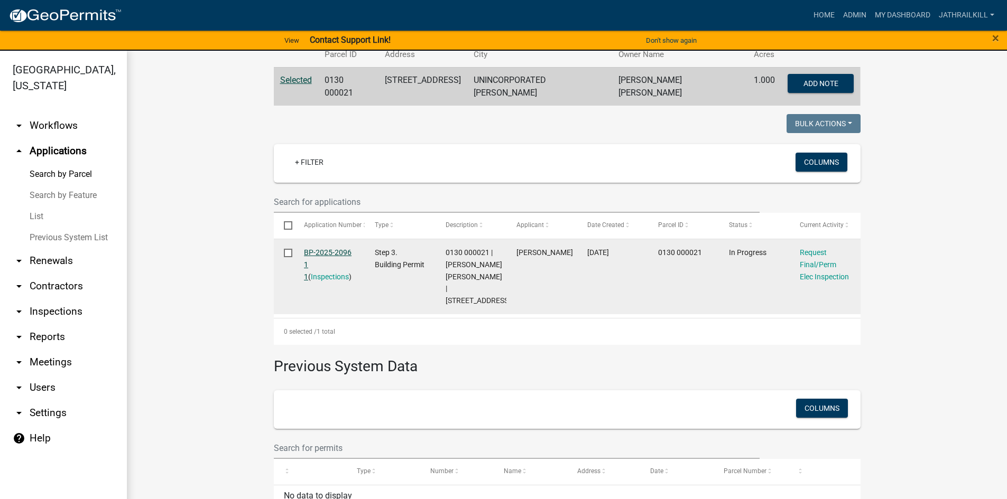
click at [330, 252] on link "BP-2025-2096 1 1" at bounding box center [328, 264] width 48 height 33
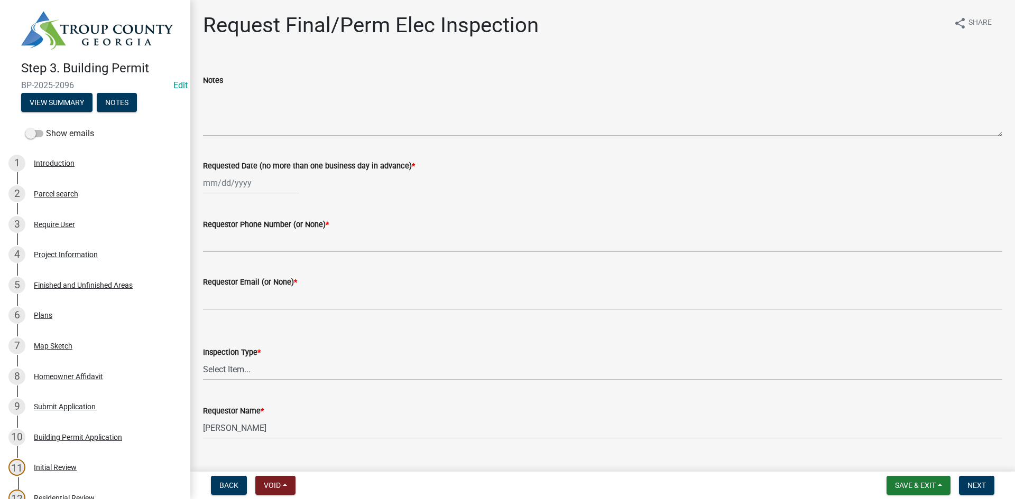
click at [209, 199] on wm-data-entity-input "Requested Date (no more than one business day in advance) *" at bounding box center [602, 174] width 799 height 59
click at [225, 182] on div at bounding box center [251, 183] width 97 height 22
select select "9"
select select "2025"
drag, startPoint x: 234, startPoint y: 273, endPoint x: 235, endPoint y: 267, distance: 6.5
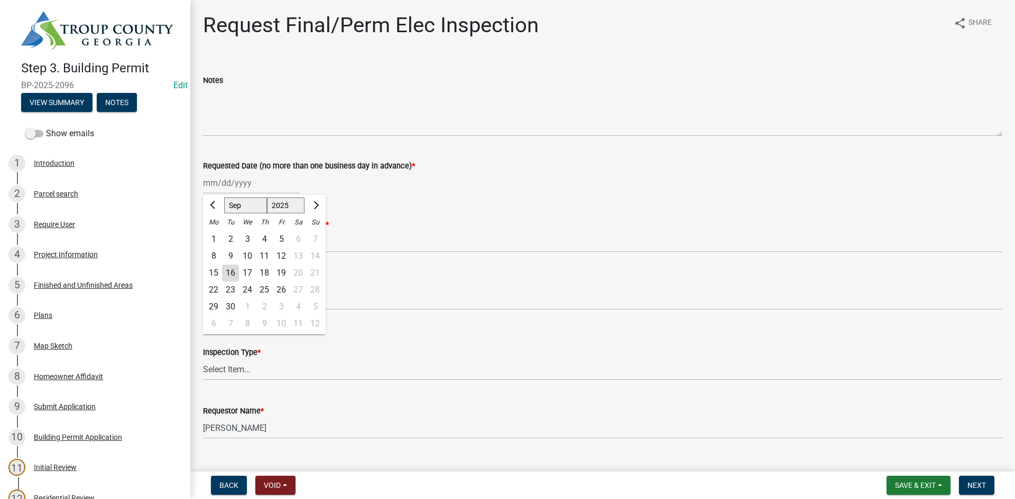
click at [234, 272] on div "16" at bounding box center [230, 273] width 17 height 17
type input "[DATE]"
click at [265, 226] on label "Requestor Phone Number (or None) *" at bounding box center [266, 224] width 126 height 7
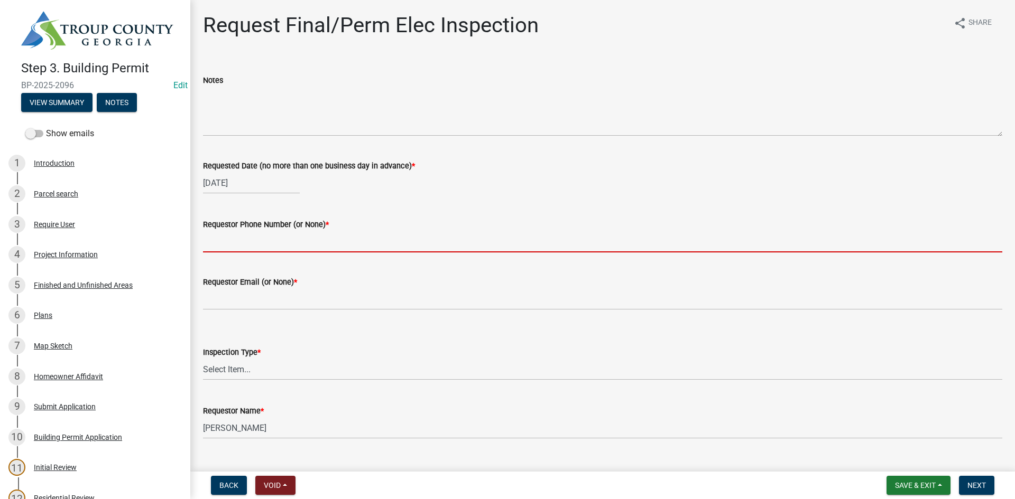
click at [265, 231] on input "Requestor Phone Number (or None) *" at bounding box center [602, 242] width 799 height 22
drag, startPoint x: 272, startPoint y: 235, endPoint x: 305, endPoint y: 230, distance: 33.2
click at [275, 236] on input "Requestor Phone Number (or None) *" at bounding box center [602, 242] width 799 height 22
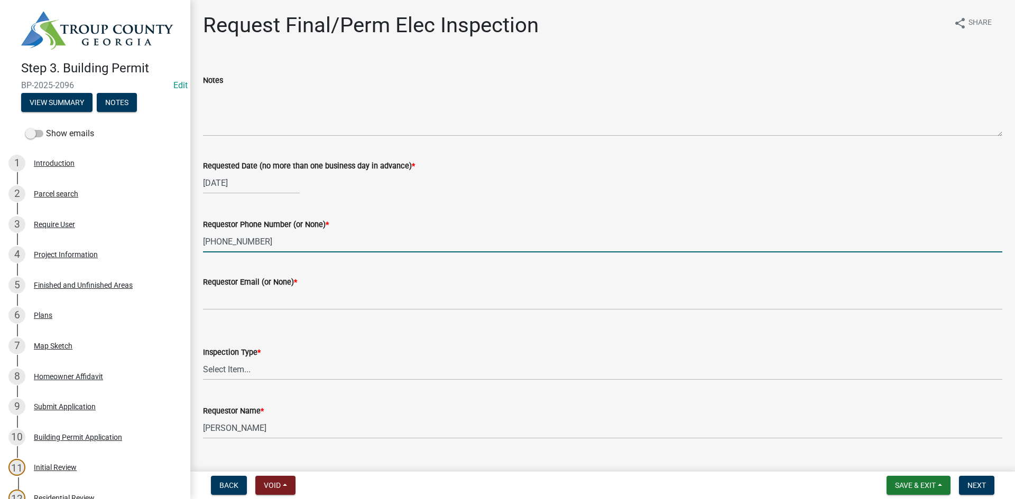
type input "[PHONE_NUMBER]"
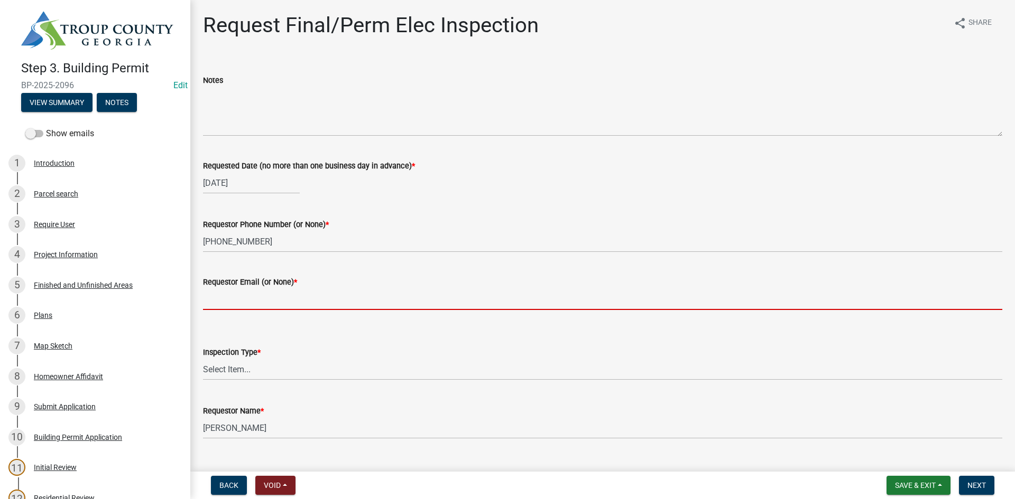
click at [282, 302] on input "Requestor Email (or None) *" at bounding box center [602, 300] width 799 height 22
type input "None"
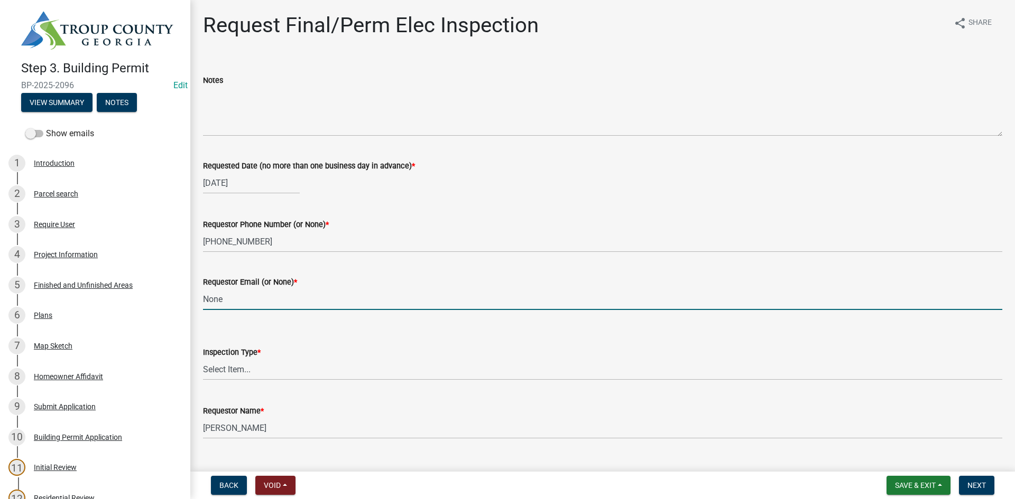
scroll to position [21, 0]
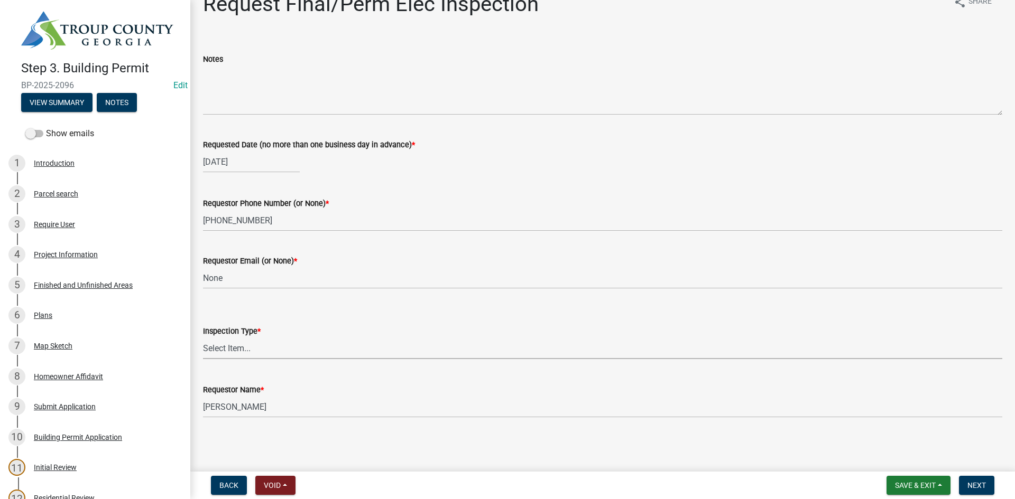
click at [281, 351] on select "Select Item... Final/Permanent Electrical" at bounding box center [602, 349] width 799 height 22
click at [203, 338] on select "Select Item... Final/Permanent Electrical" at bounding box center [602, 349] width 799 height 22
select select "15602396-5ec3-4d50-b7ba-128f4fe7a0c1"
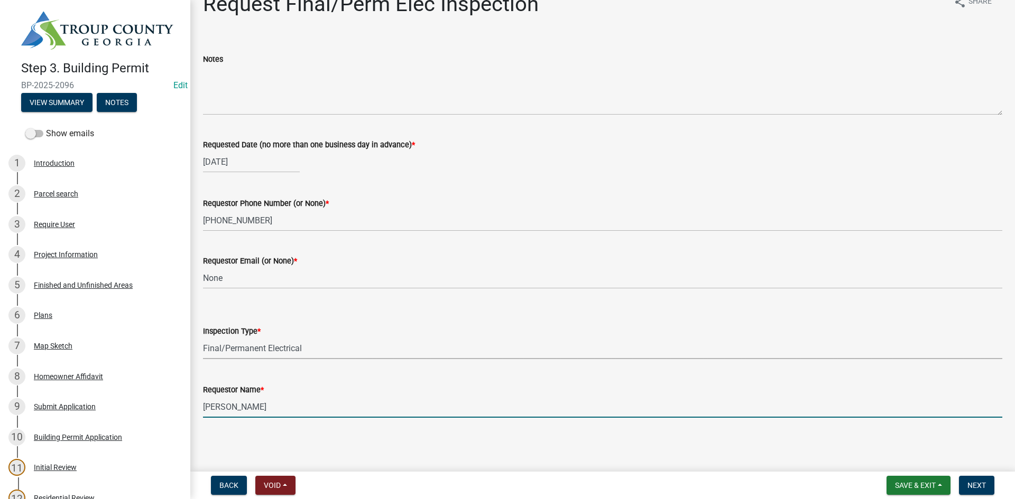
click at [274, 402] on input "[PERSON_NAME]" at bounding box center [602, 407] width 799 height 22
click at [275, 402] on input "[PERSON_NAME]" at bounding box center [602, 407] width 799 height 22
click at [223, 409] on input "[PERSON_NAME] Sommell" at bounding box center [602, 407] width 799 height 22
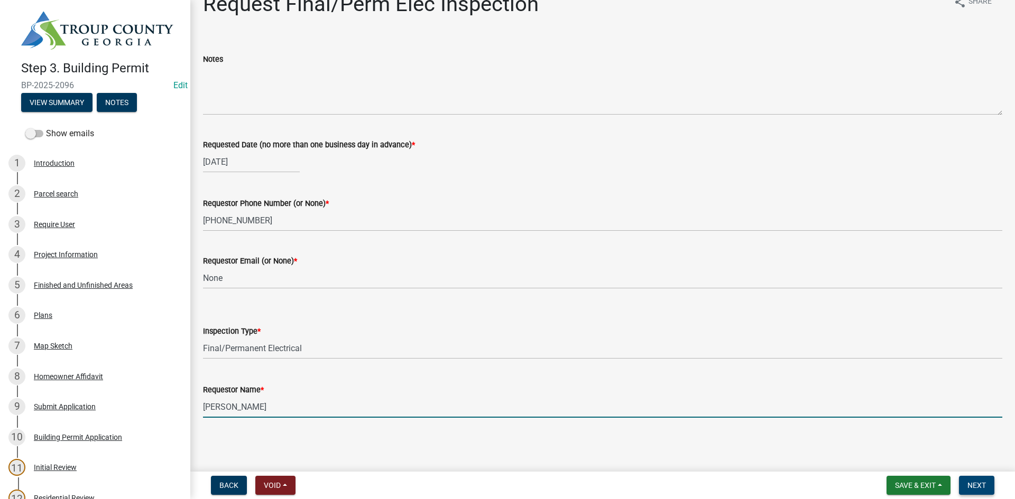
type input "[PERSON_NAME]"
click at [987, 489] on button "Next" at bounding box center [976, 485] width 35 height 19
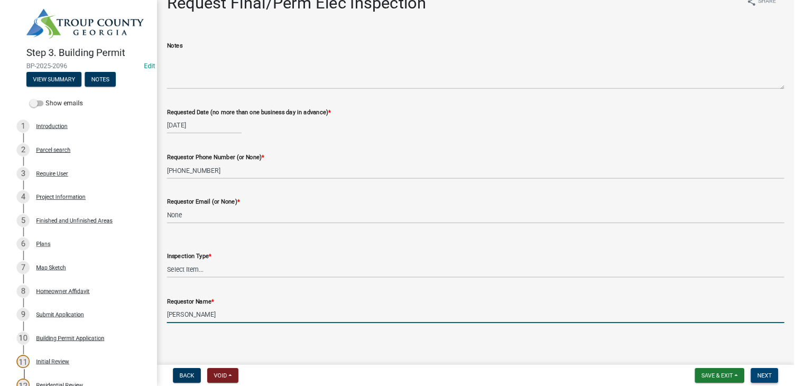
scroll to position [0, 0]
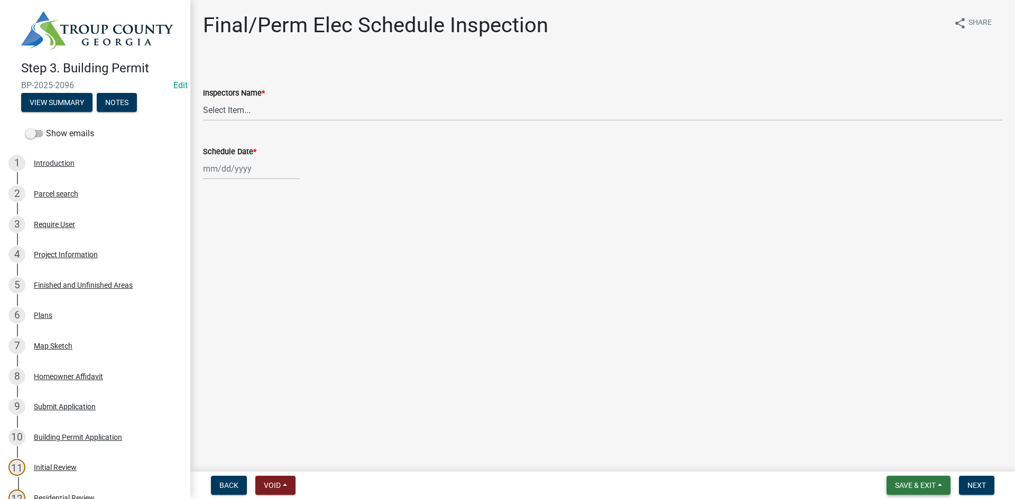
click at [911, 483] on span "Save & Exit" at bounding box center [915, 485] width 41 height 8
click at [909, 461] on button "Save & Exit" at bounding box center [908, 458] width 85 height 25
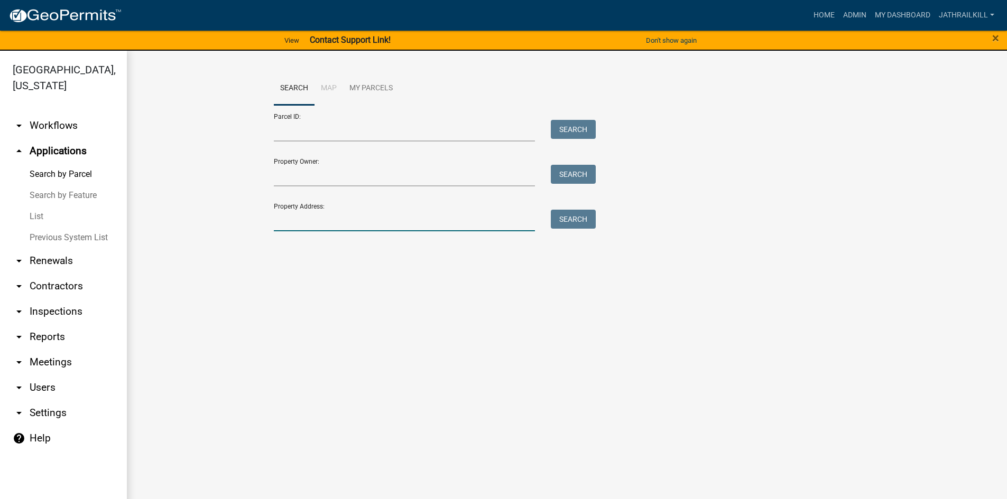
click at [326, 220] on input "Property Address:" at bounding box center [405, 221] width 262 height 22
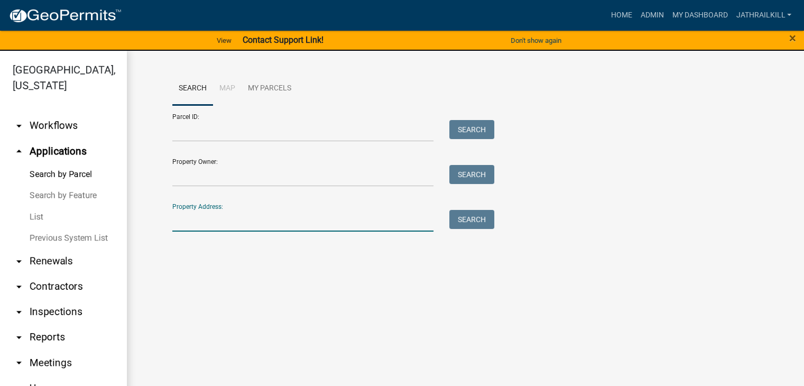
click at [272, 229] on input "Property Address:" at bounding box center [303, 221] width 262 height 22
click at [58, 114] on link "arrow_drop_down Workflows" at bounding box center [63, 125] width 127 height 25
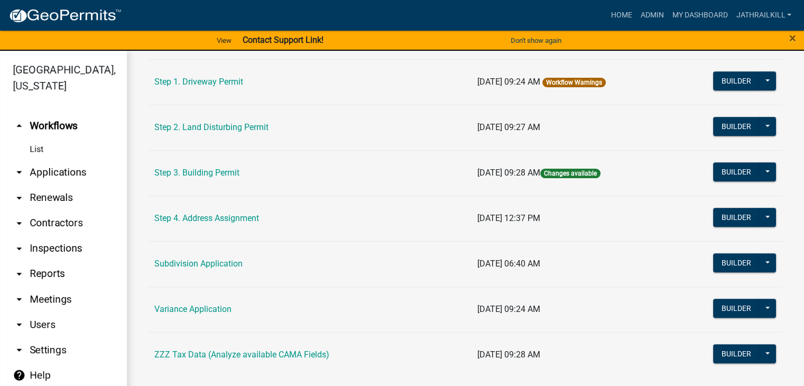
scroll to position [605, 0]
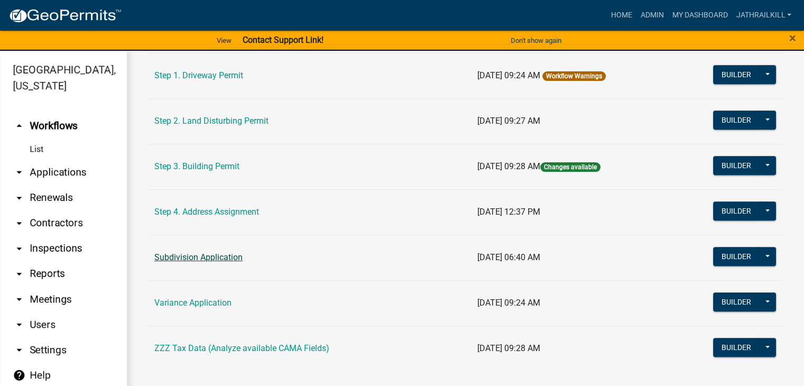
click at [208, 256] on link "Subdivision Application" at bounding box center [198, 257] width 88 height 10
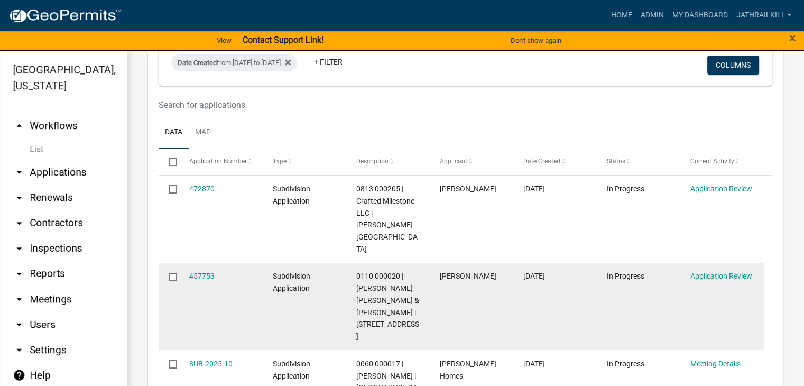
scroll to position [211, 0]
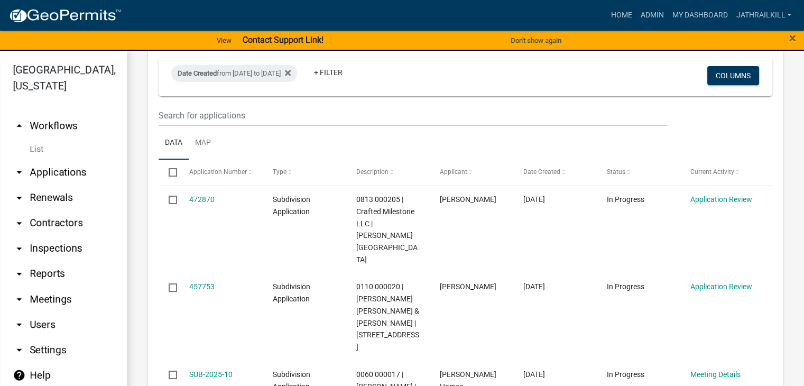
click at [66, 113] on link "arrow_drop_up Workflows" at bounding box center [63, 125] width 127 height 25
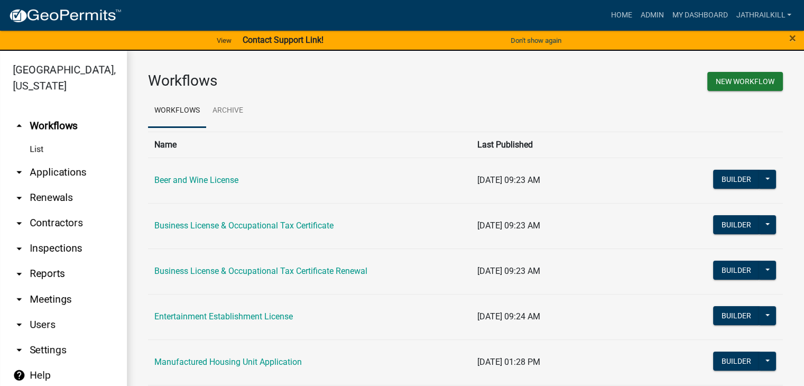
click at [61, 160] on link "arrow_drop_down Applications" at bounding box center [63, 172] width 127 height 25
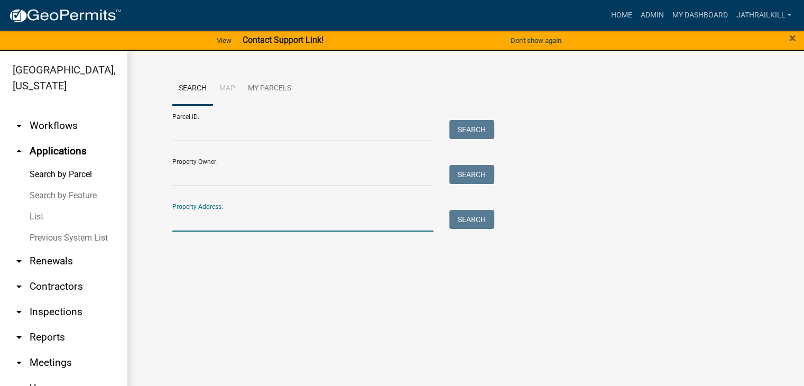
drag, startPoint x: 309, startPoint y: 220, endPoint x: 377, endPoint y: 189, distance: 75.5
click at [314, 215] on input "Property Address:" at bounding box center [303, 221] width 262 height 22
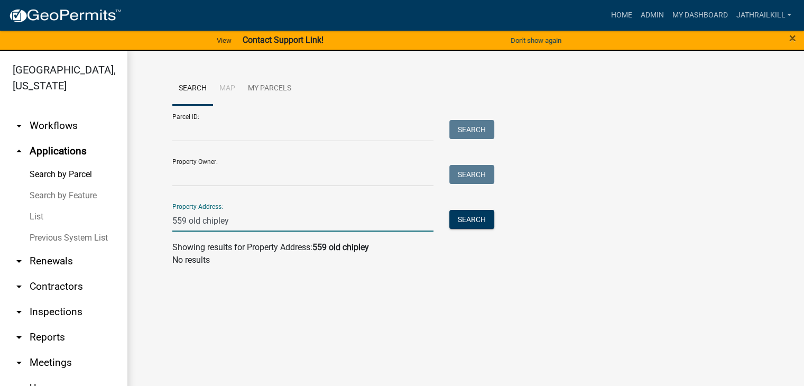
click at [187, 218] on input "559 old chipley" at bounding box center [303, 221] width 262 height 22
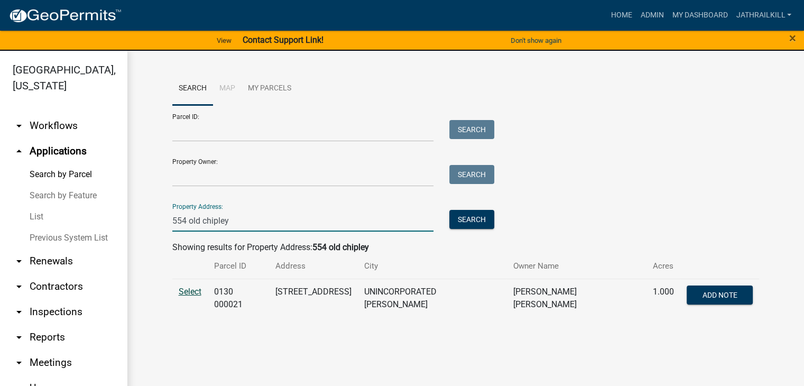
type input "554 old chipley"
click at [197, 291] on span "Select" at bounding box center [190, 291] width 23 height 10
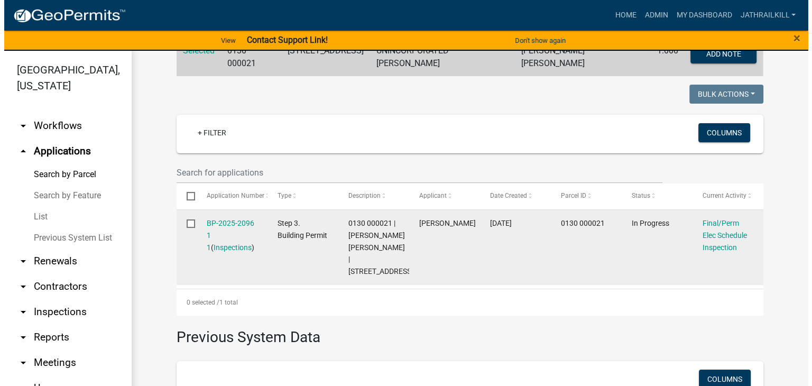
scroll to position [264, 0]
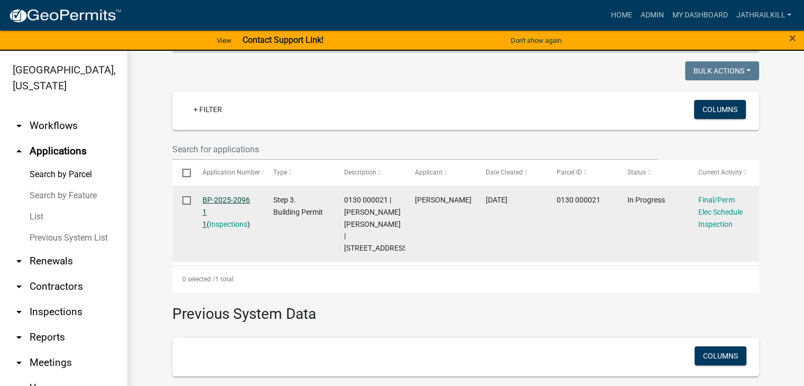
click at [235, 198] on link "BP-2025-2096 1 1" at bounding box center [226, 212] width 48 height 33
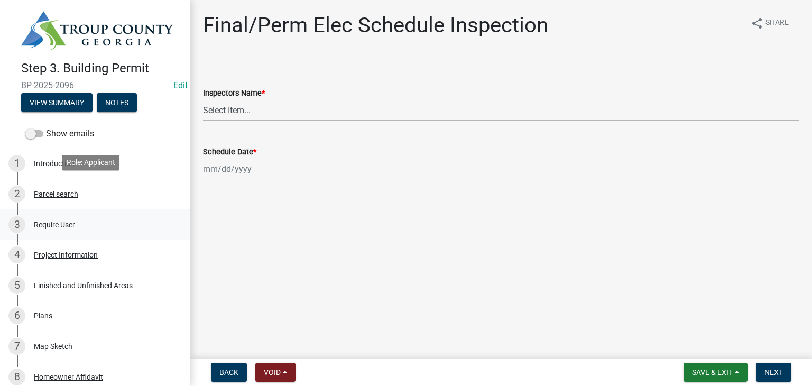
click at [84, 213] on link "3 Require User" at bounding box center [95, 224] width 190 height 31
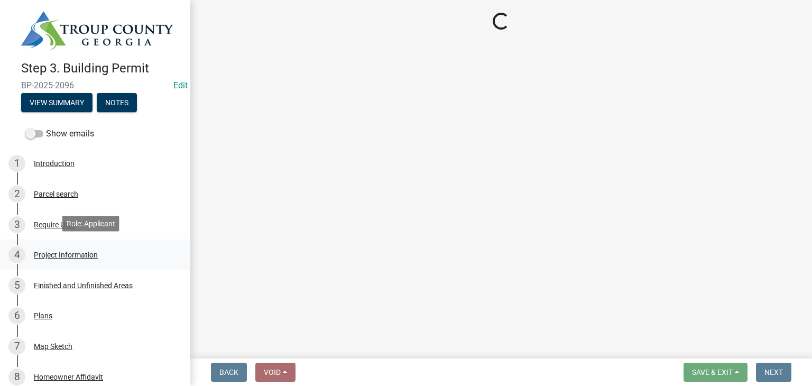
click at [88, 256] on div "Project Information" at bounding box center [66, 254] width 64 height 7
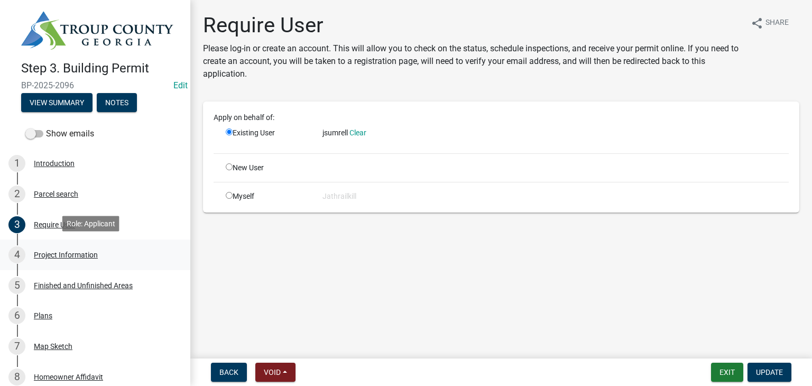
click at [91, 252] on div "Project Information" at bounding box center [66, 254] width 64 height 7
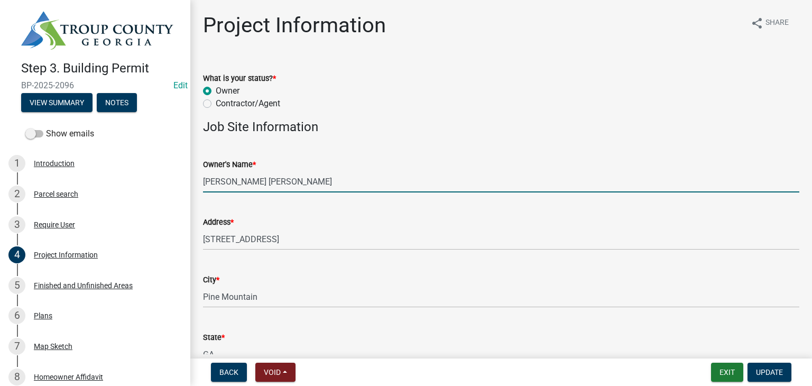
click at [321, 186] on input "[PERSON_NAME] [PERSON_NAME]" at bounding box center [501, 182] width 596 height 22
drag, startPoint x: 268, startPoint y: 179, endPoint x: 244, endPoint y: 178, distance: 24.9
click at [244, 178] on input "[PERSON_NAME] [PERSON_NAME]" at bounding box center [501, 182] width 596 height 22
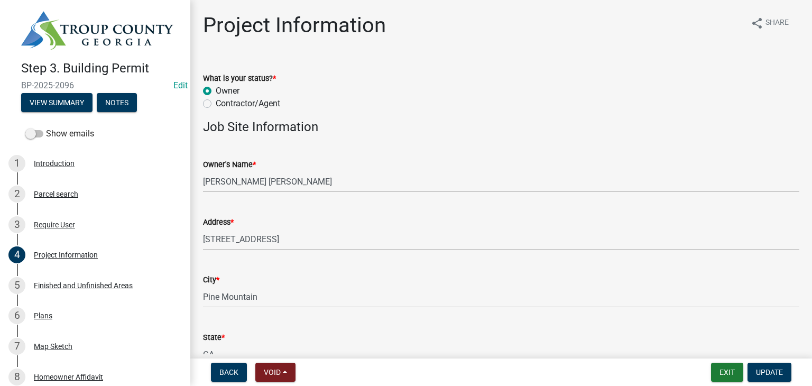
drag, startPoint x: 201, startPoint y: 179, endPoint x: 209, endPoint y: 182, distance: 8.9
click at [217, 182] on div "Owner's Name * [PERSON_NAME] [PERSON_NAME]" at bounding box center [501, 167] width 612 height 49
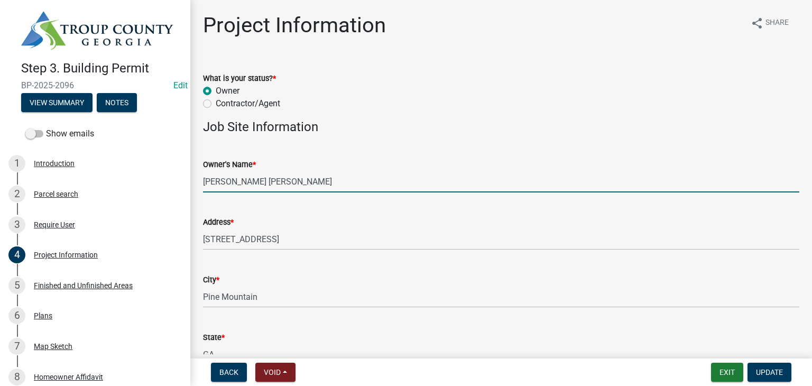
drag, startPoint x: 205, startPoint y: 181, endPoint x: 206, endPoint y: 187, distance: 6.4
click at [218, 182] on input "[PERSON_NAME] [PERSON_NAME]" at bounding box center [501, 182] width 596 height 22
click at [205, 189] on input "[PERSON_NAME] [PERSON_NAME]" at bounding box center [501, 182] width 596 height 22
drag, startPoint x: 203, startPoint y: 183, endPoint x: 239, endPoint y: 184, distance: 36.0
click at [239, 184] on input "[PERSON_NAME] [PERSON_NAME]" at bounding box center [501, 182] width 596 height 22
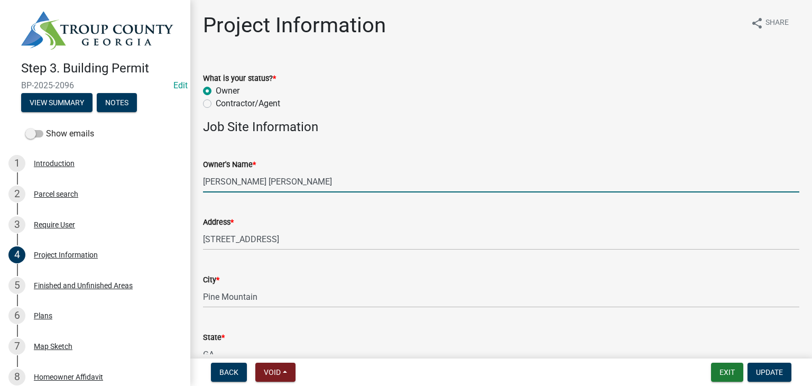
drag, startPoint x: 243, startPoint y: 178, endPoint x: 273, endPoint y: 182, distance: 30.4
click at [273, 182] on input "[PERSON_NAME] [PERSON_NAME]" at bounding box center [501, 182] width 596 height 22
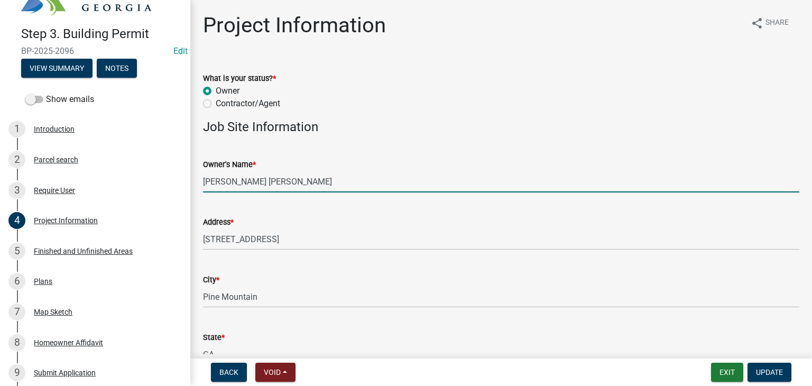
scroll to position [53, 0]
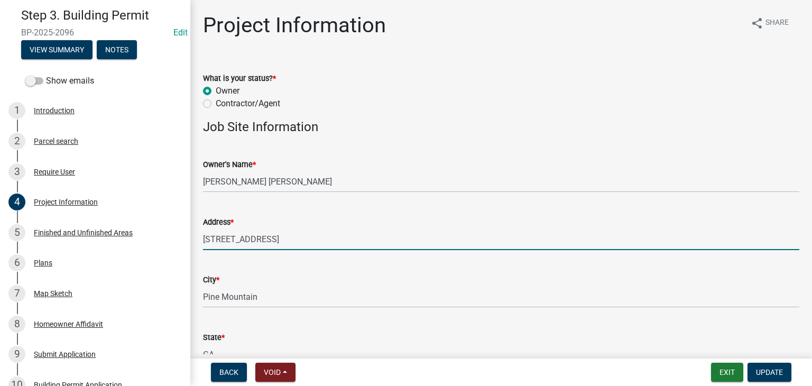
drag, startPoint x: 320, startPoint y: 240, endPoint x: 188, endPoint y: 259, distance: 133.4
click at [186, 258] on div "Step 3. Building Permit BP-2025-2096 Edit View Summary Notes Show emails 1 Intr…" at bounding box center [406, 193] width 812 height 386
click at [330, 216] on div "Address *" at bounding box center [501, 222] width 596 height 13
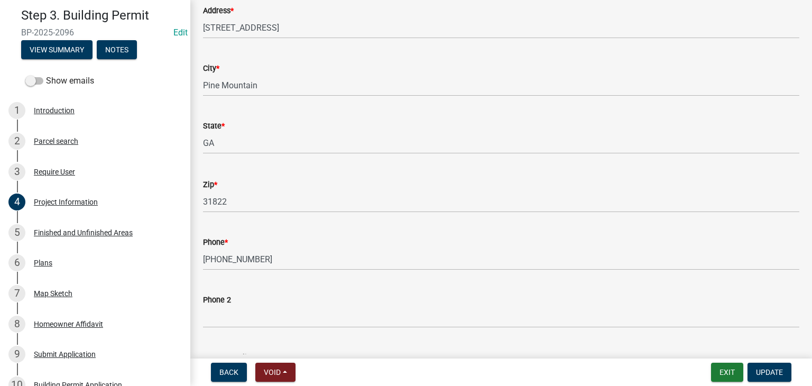
scroll to position [423, 0]
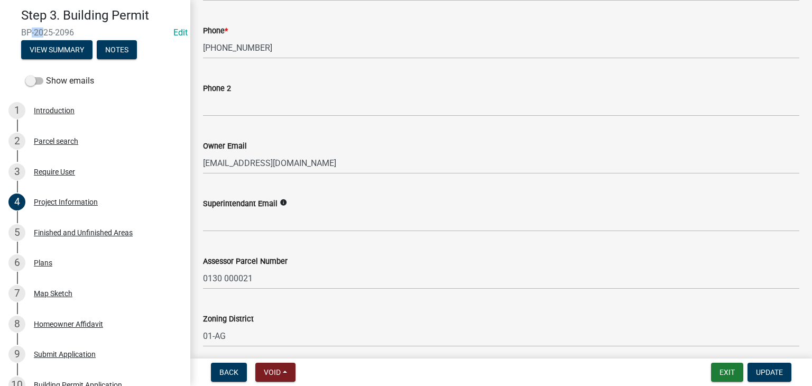
drag, startPoint x: 24, startPoint y: 30, endPoint x: 38, endPoint y: 27, distance: 14.1
click at [38, 27] on span "BP-2025-2096" at bounding box center [95, 32] width 148 height 10
drag, startPoint x: 19, startPoint y: 27, endPoint x: 78, endPoint y: 30, distance: 59.3
click at [78, 30] on div "Step 3. Building Permit BP-2025-2096 Edit View Summary Notes" at bounding box center [94, 30] width 173 height 62
copy span "BP-2025-2096"
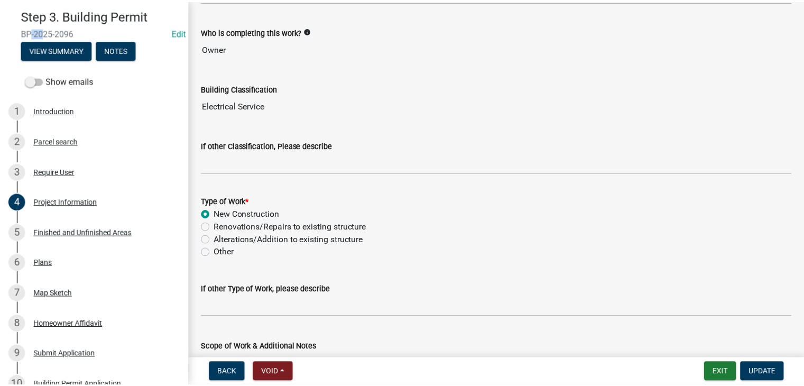
scroll to position [898, 0]
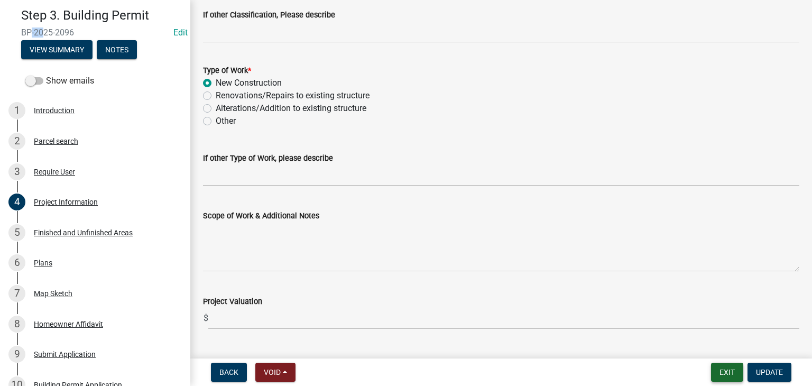
click at [724, 368] on button "Exit" at bounding box center [727, 372] width 32 height 19
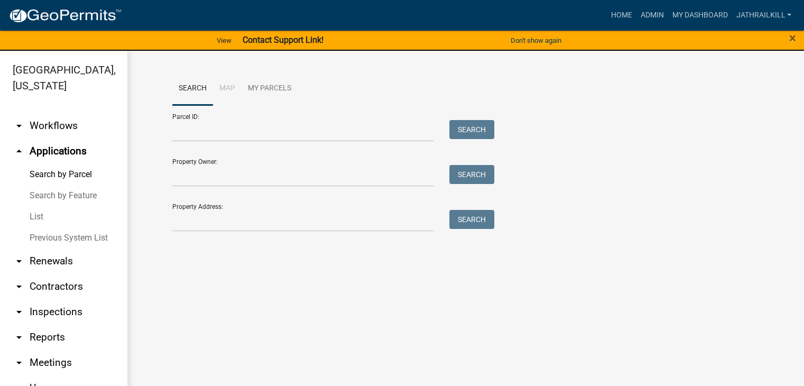
click at [60, 124] on link "arrow_drop_down Workflows" at bounding box center [63, 125] width 127 height 25
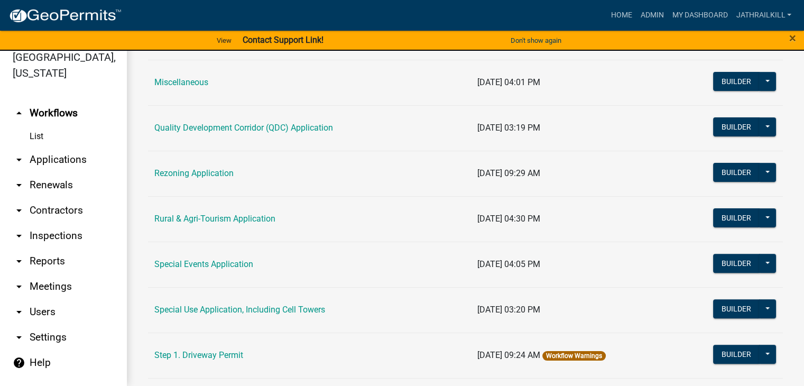
scroll to position [288, 0]
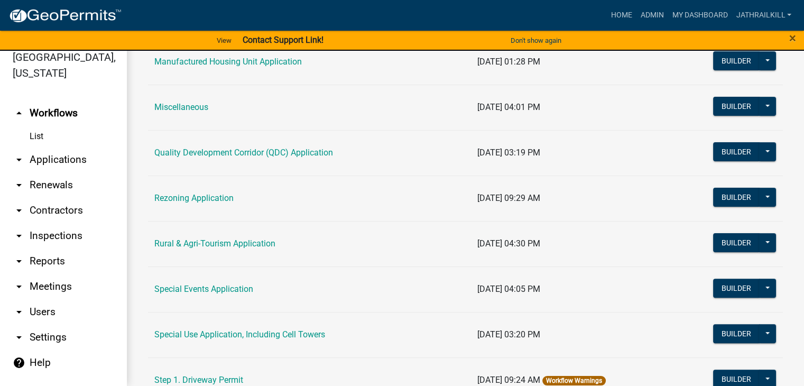
click at [279, 329] on link "Special Use Application, Including Cell Towers" at bounding box center [239, 334] width 171 height 10
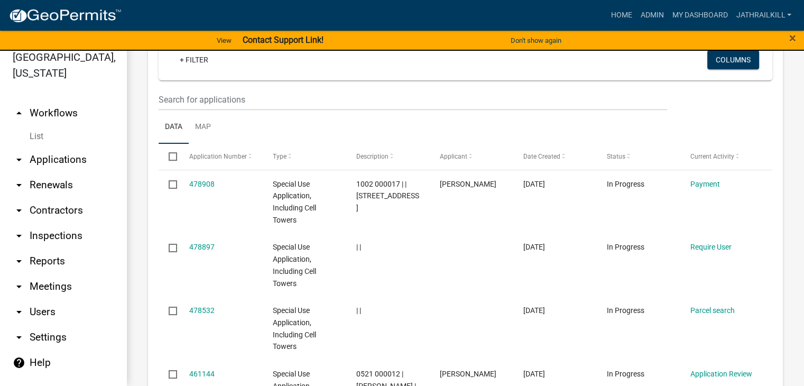
scroll to position [581, 0]
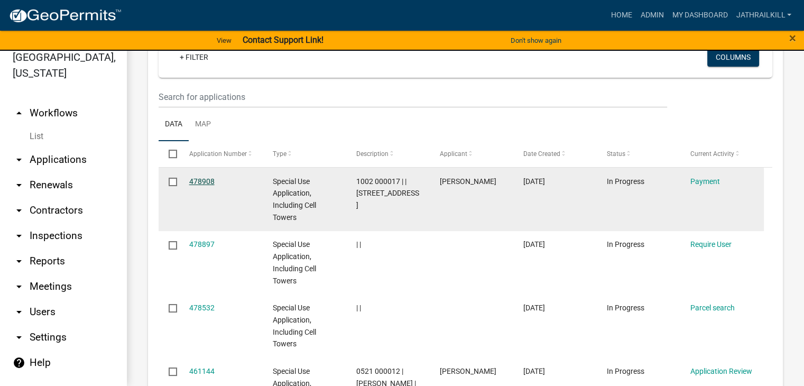
click at [192, 178] on link "478908" at bounding box center [201, 181] width 25 height 8
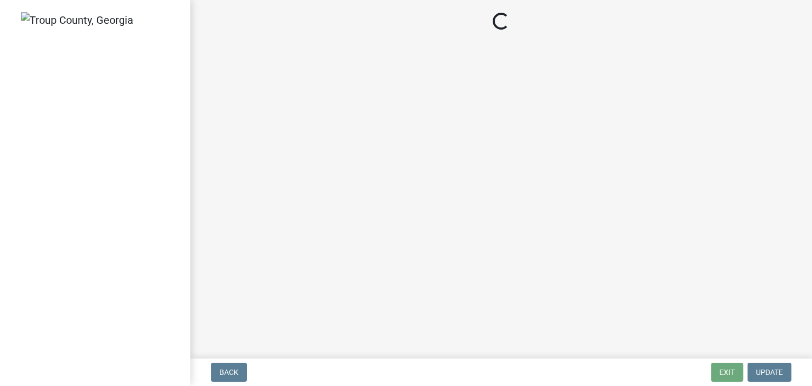
select select "3: 3"
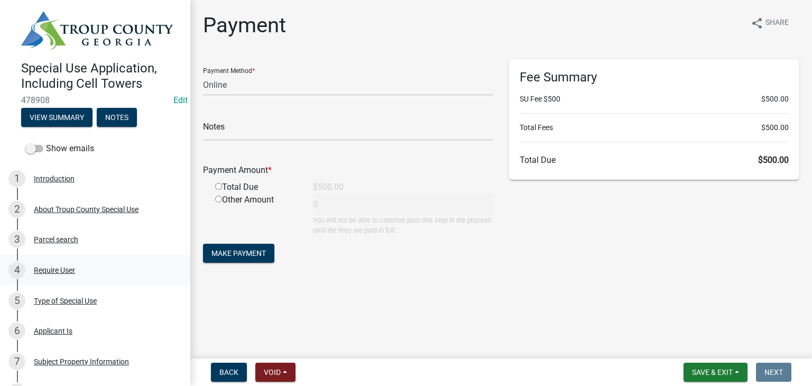
click at [56, 280] on link "4 Require User" at bounding box center [95, 270] width 190 height 31
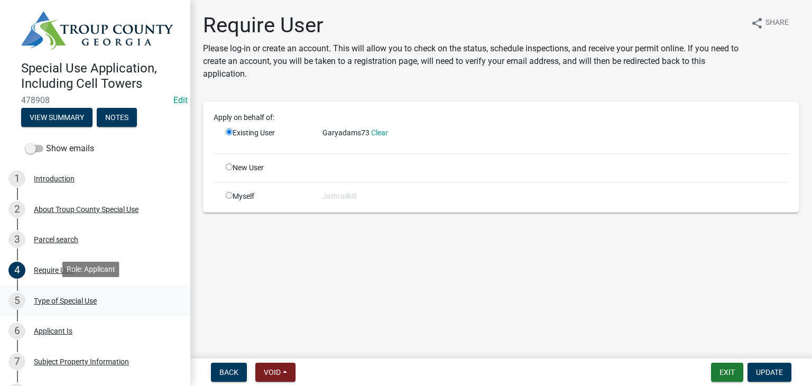
click at [72, 297] on div "Type of Special Use" at bounding box center [65, 300] width 63 height 7
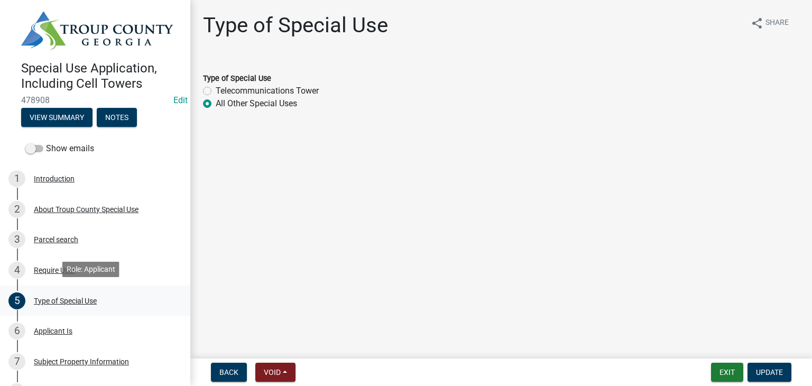
click at [74, 312] on link "5 Type of Special Use" at bounding box center [95, 300] width 190 height 31
click at [70, 319] on link "6 Applicant Is" at bounding box center [95, 331] width 190 height 31
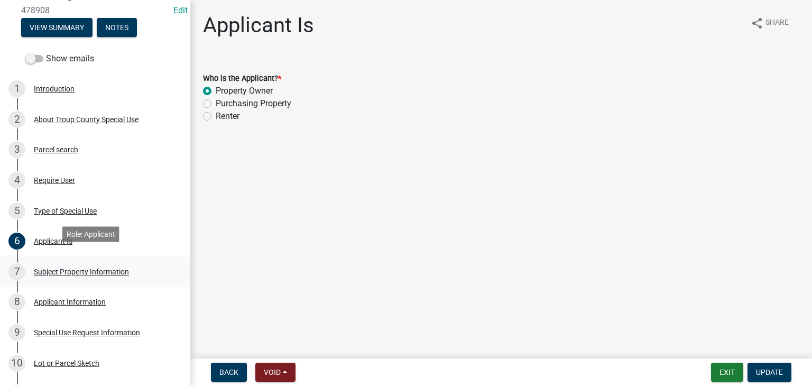
scroll to position [106, 0]
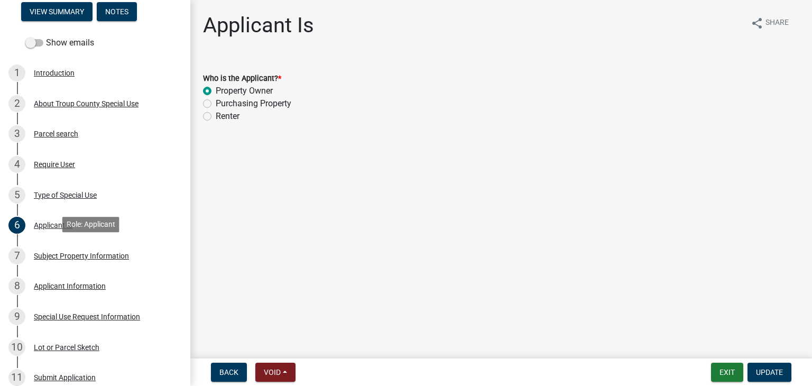
click at [106, 262] on div "7 Subject Property Information" at bounding box center [90, 255] width 165 height 17
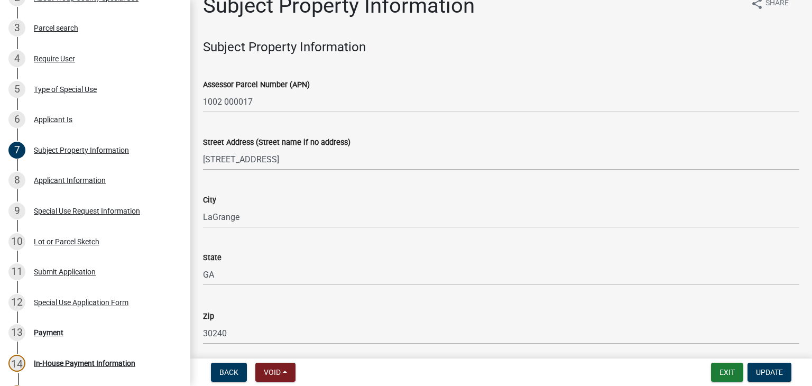
scroll to position [0, 0]
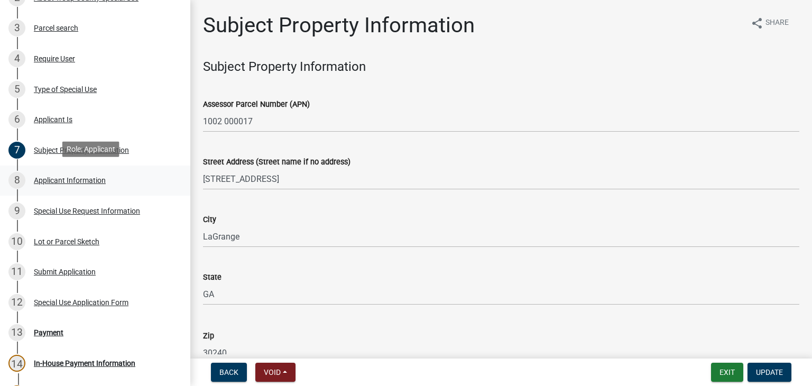
click at [100, 187] on div "8 Applicant Information" at bounding box center [90, 180] width 165 height 17
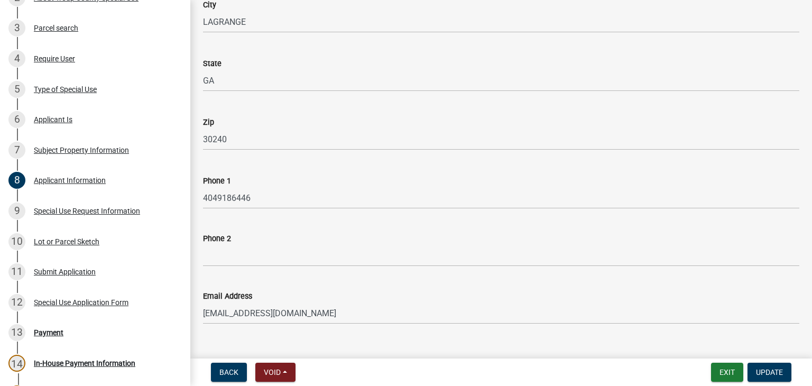
scroll to position [212, 0]
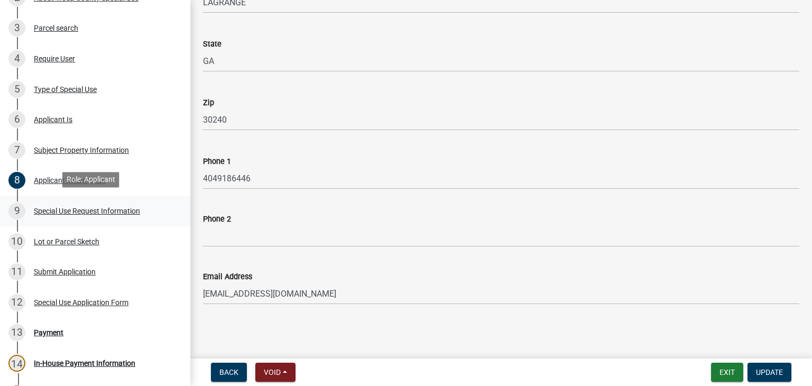
click at [81, 208] on div "Special Use Request Information" at bounding box center [87, 210] width 106 height 7
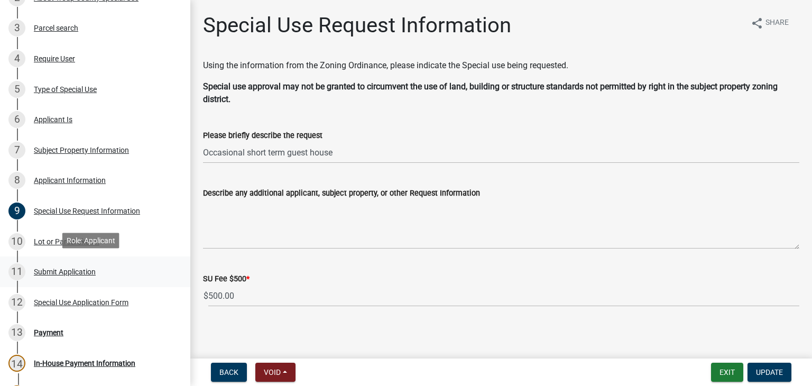
click at [79, 274] on div "11 Submit Application" at bounding box center [90, 271] width 165 height 17
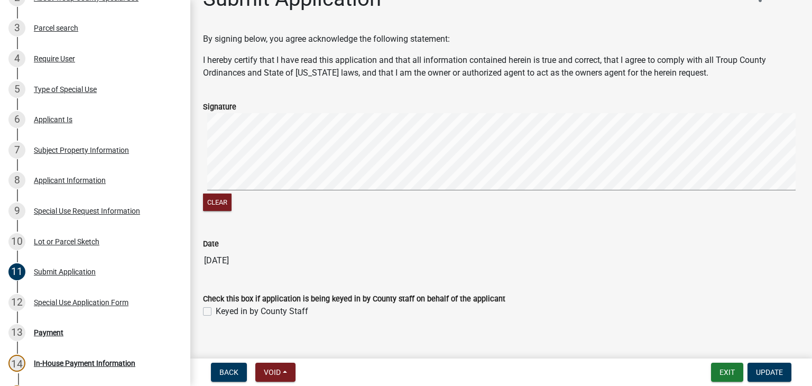
scroll to position [41, 0]
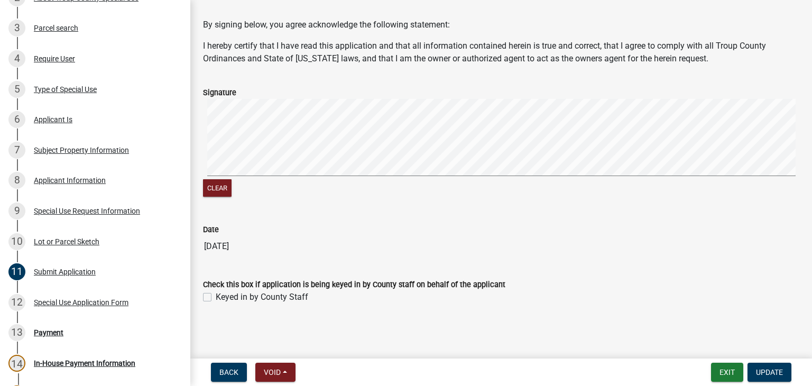
click at [772, 362] on nav "Back Void Withdraw Lock Expire Void Exit Update" at bounding box center [501, 371] width 622 height 27
click at [770, 368] on span "Update" at bounding box center [769, 372] width 27 height 8
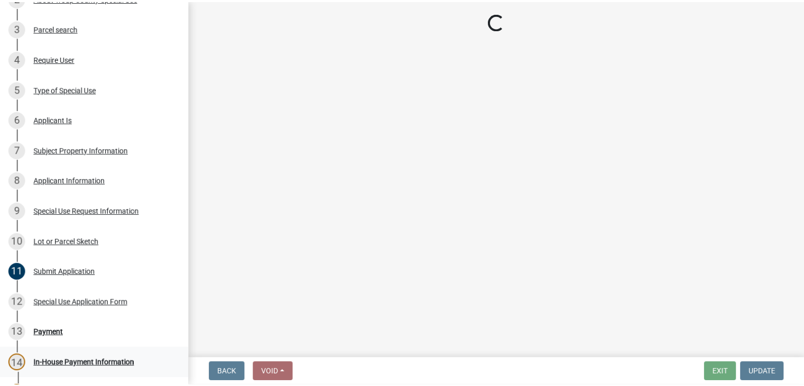
scroll to position [392, 0]
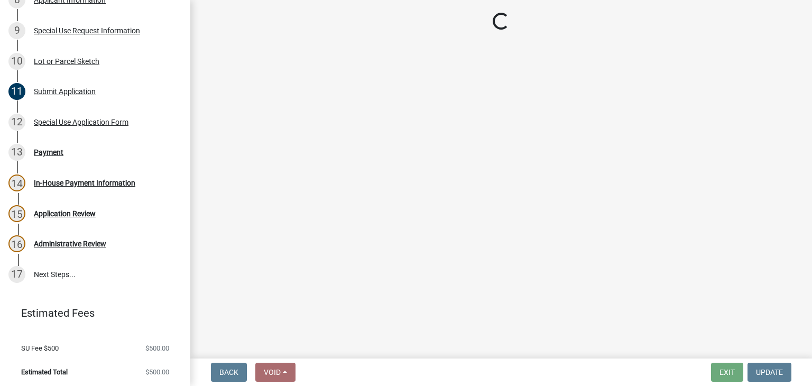
select select "3: 3"
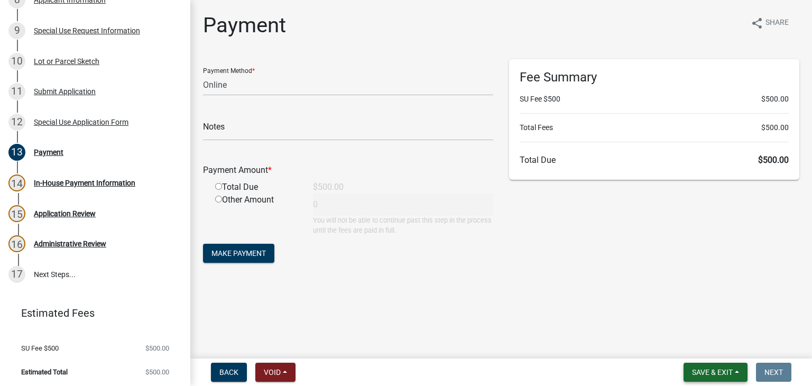
click at [706, 375] on span "Save & Exit" at bounding box center [712, 372] width 41 height 8
drag, startPoint x: 693, startPoint y: 345, endPoint x: 650, endPoint y: 308, distance: 56.2
click at [692, 344] on button "Save & Exit" at bounding box center [705, 344] width 85 height 25
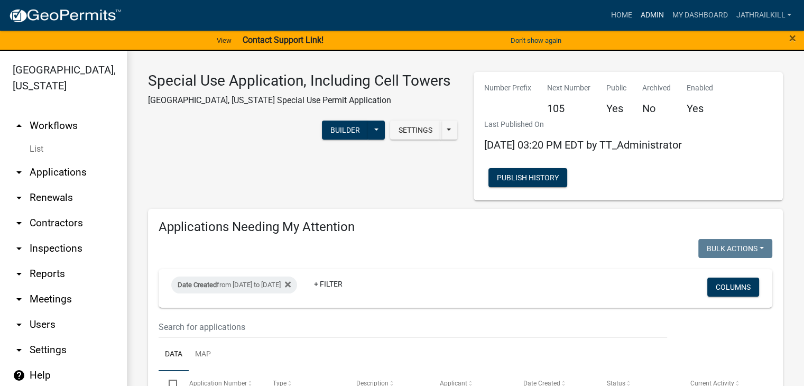
click at [649, 14] on link "Admin" at bounding box center [652, 15] width 32 height 20
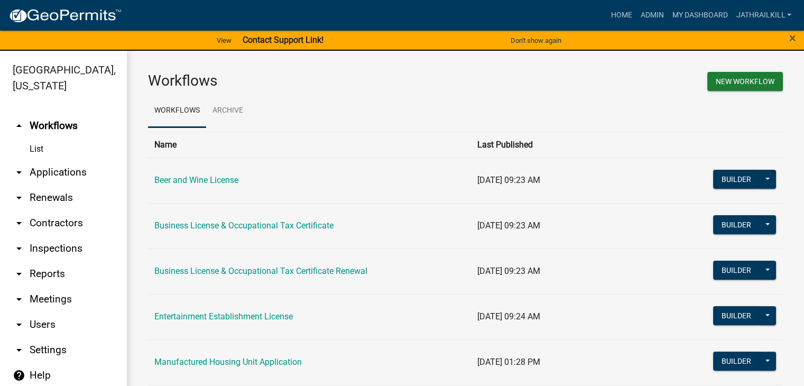
click at [76, 160] on link "arrow_drop_down Applications" at bounding box center [63, 172] width 127 height 25
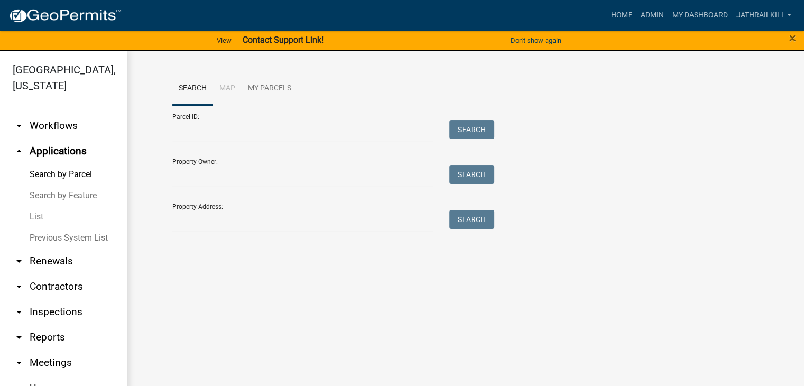
drag, startPoint x: 290, startPoint y: 248, endPoint x: 284, endPoint y: 223, distance: 25.5
click at [290, 248] on div "Search Map My Parcels Parcel ID: Search Property Owner: Search Property Address…" at bounding box center [465, 156] width 677 height 211
drag, startPoint x: 284, startPoint y: 223, endPoint x: 362, endPoint y: 235, distance: 79.1
click at [284, 223] on input "Property Address:" at bounding box center [303, 221] width 262 height 22
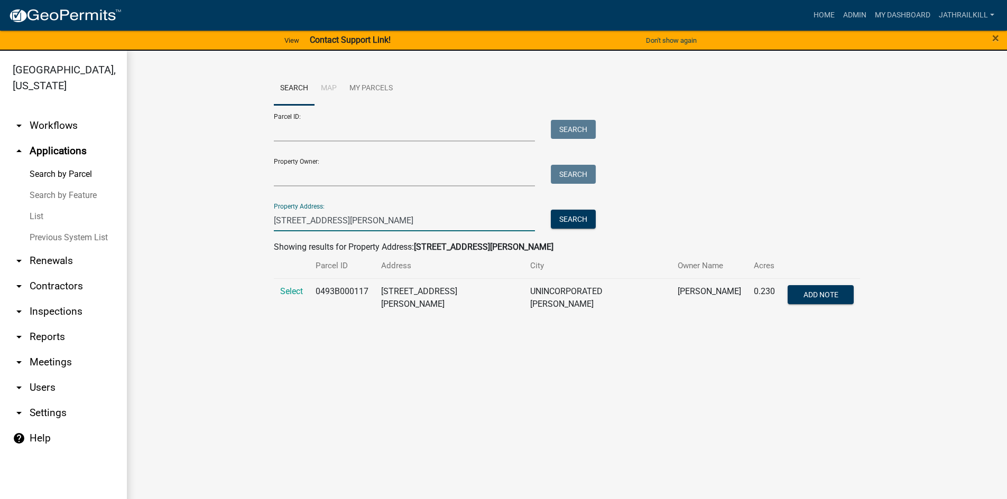
type input "[STREET_ADDRESS][PERSON_NAME]"
click at [292, 299] on td "Select" at bounding box center [291, 298] width 35 height 39
click at [292, 296] on span "Select" at bounding box center [291, 291] width 23 height 10
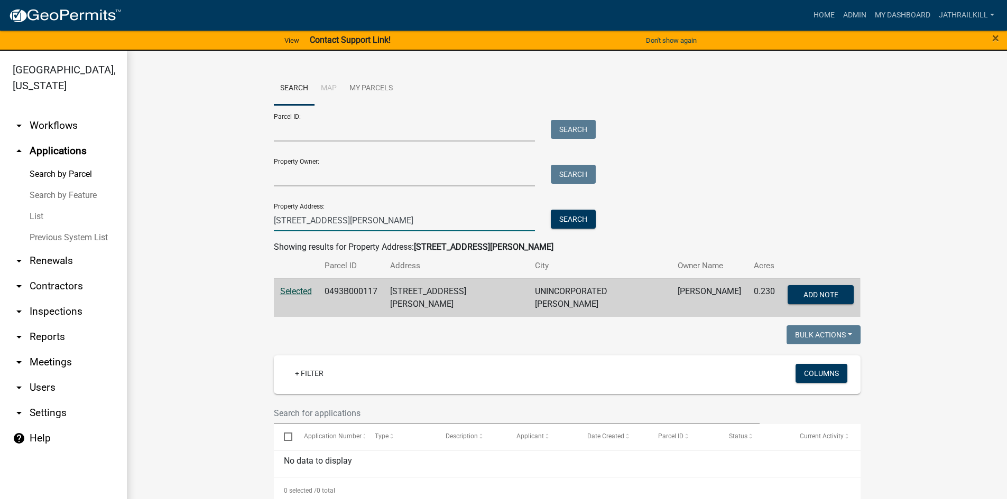
click at [341, 221] on input "[STREET_ADDRESS][PERSON_NAME]" at bounding box center [405, 221] width 262 height 22
click at [340, 220] on input "[STREET_ADDRESS][PERSON_NAME]" at bounding box center [405, 221] width 262 height 22
click at [342, 220] on input "[STREET_ADDRESS][PERSON_NAME]" at bounding box center [405, 221] width 262 height 22
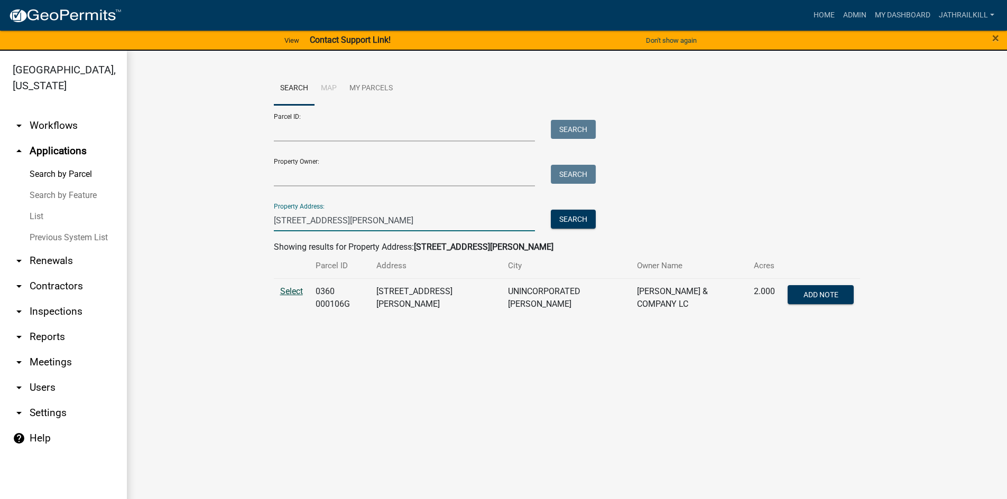
type input "[STREET_ADDRESS][PERSON_NAME]"
click at [292, 286] on span "Select" at bounding box center [291, 291] width 23 height 10
